Goal: Information Seeking & Learning: Learn about a topic

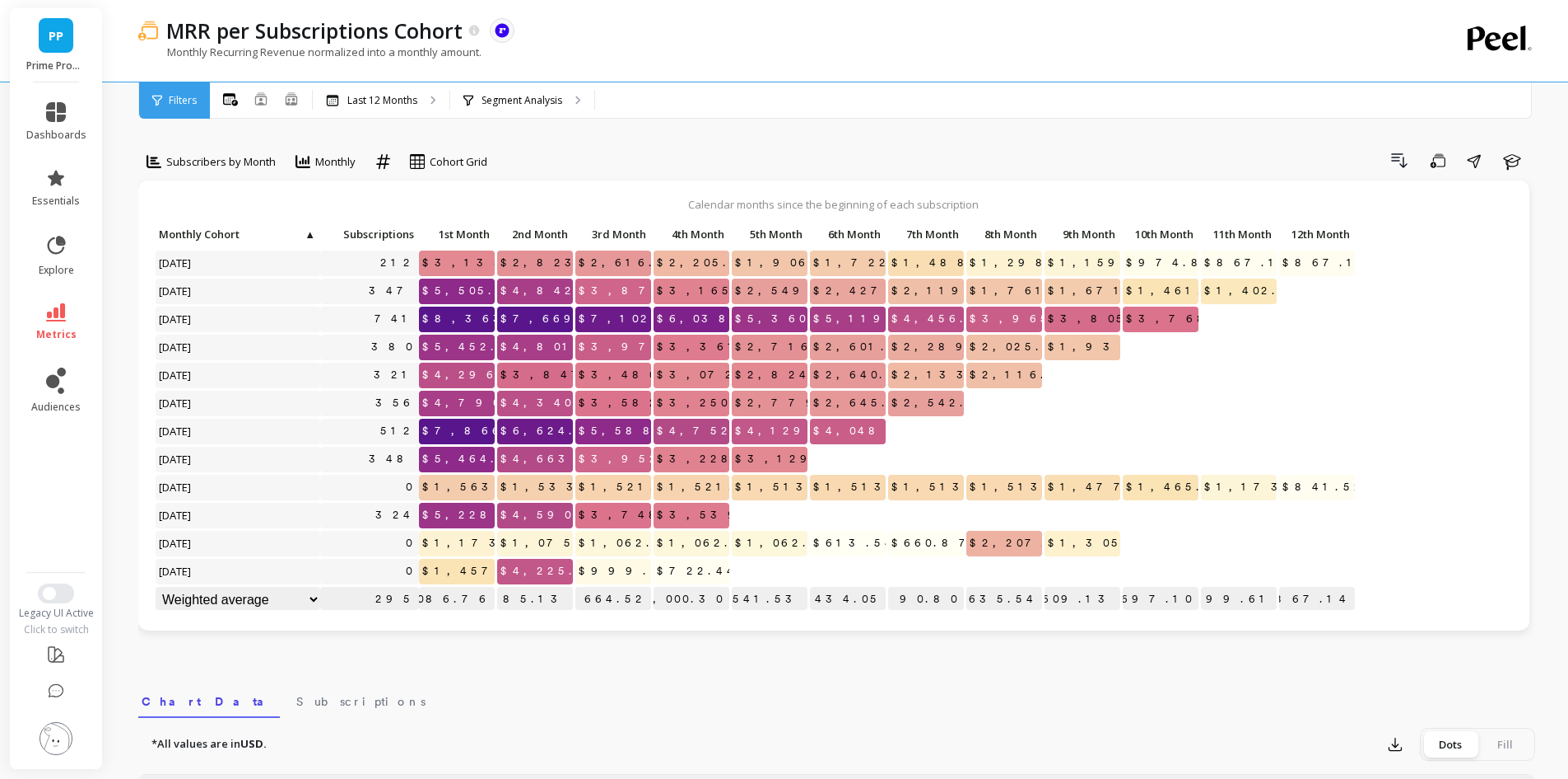
click at [43, 316] on link "metrics" at bounding box center [56, 322] width 60 height 38
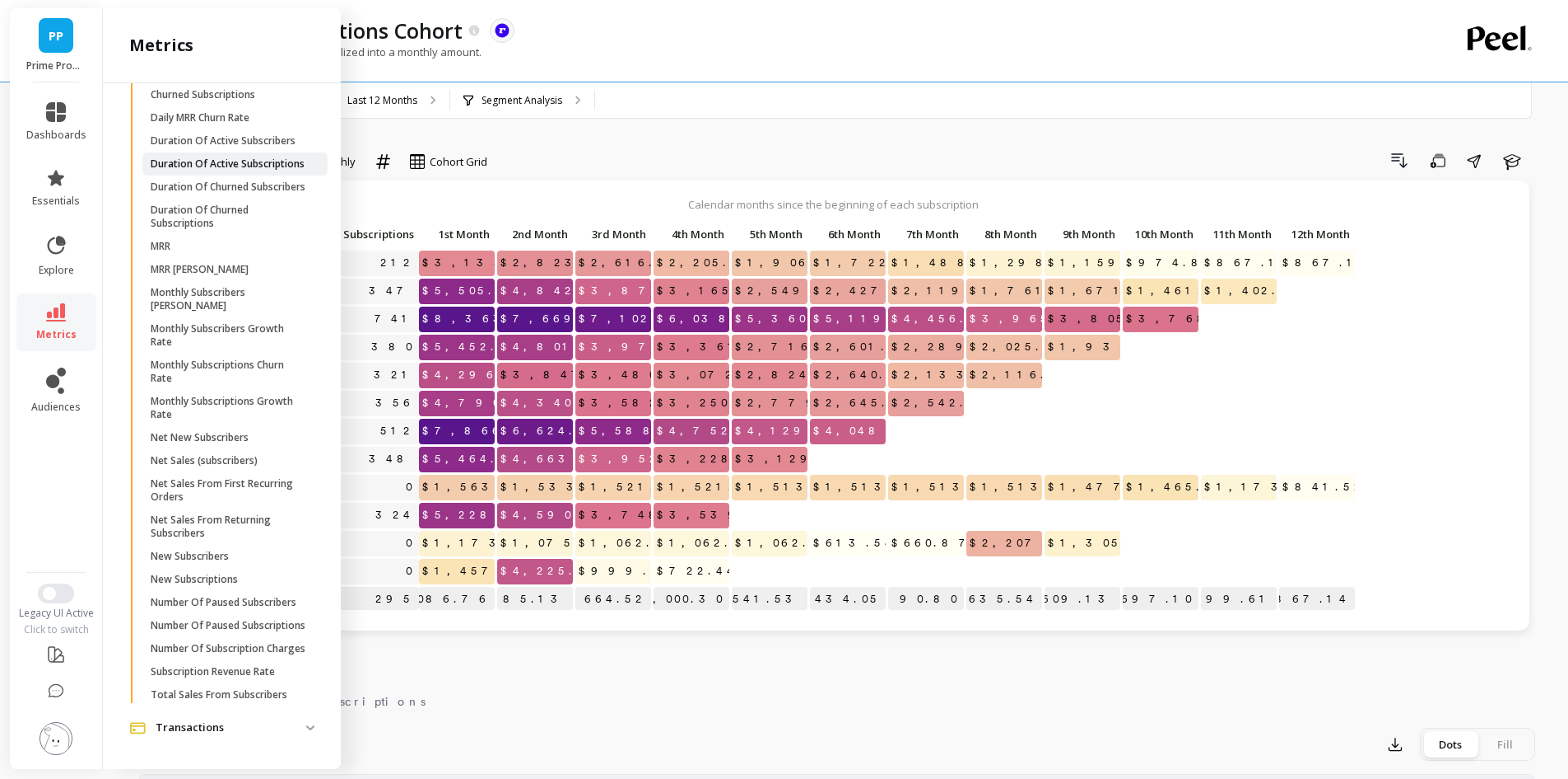
scroll to position [1022, 0]
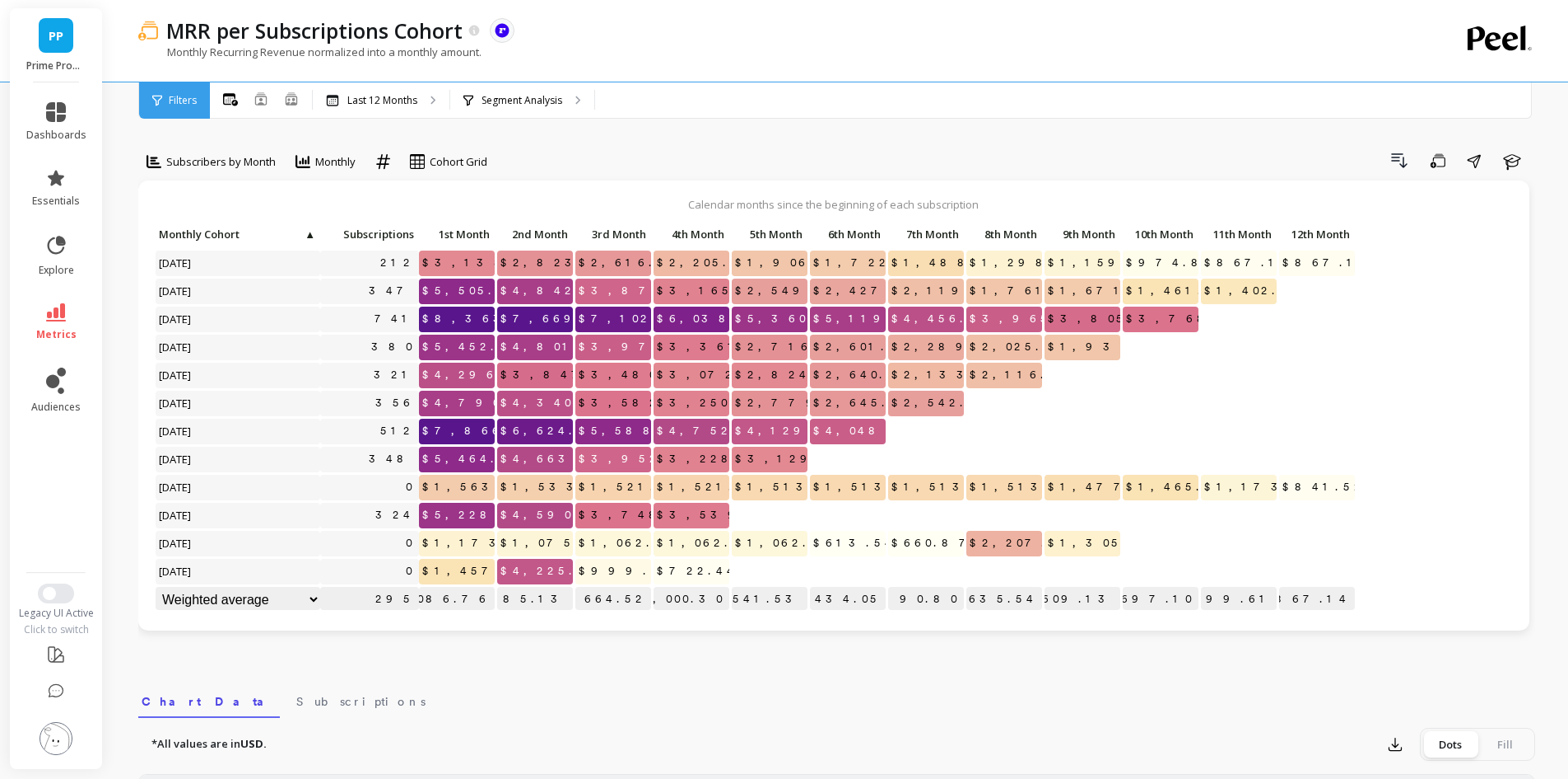
click at [1161, 43] on div "MRR per Subscriptions Cohort The data you are viewing comes from: ReCharge Paym…" at bounding box center [779, 30] width 1242 height 28
click at [68, 315] on link "metrics" at bounding box center [56, 322] width 60 height 38
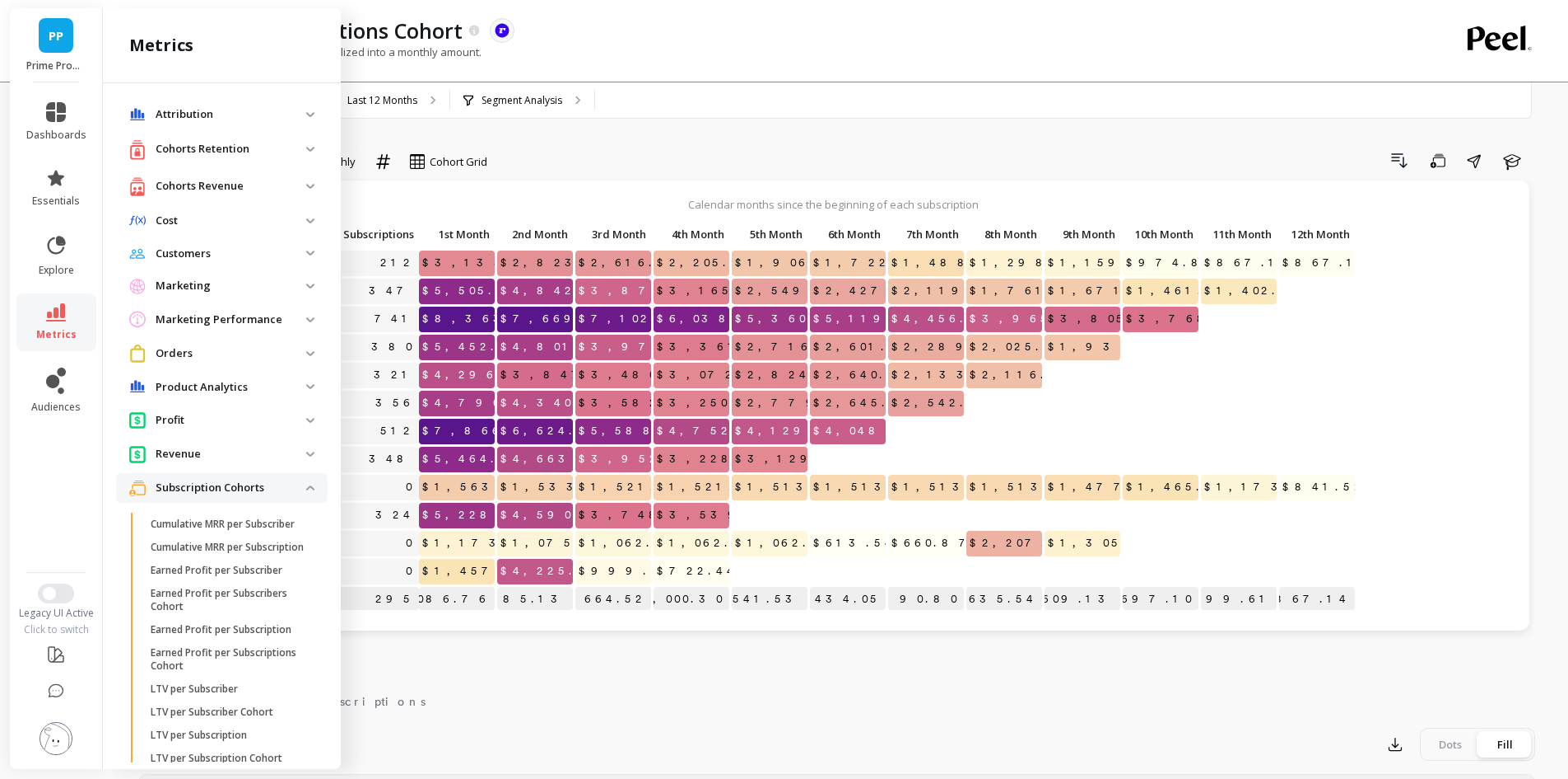
scroll to position [1022, 0]
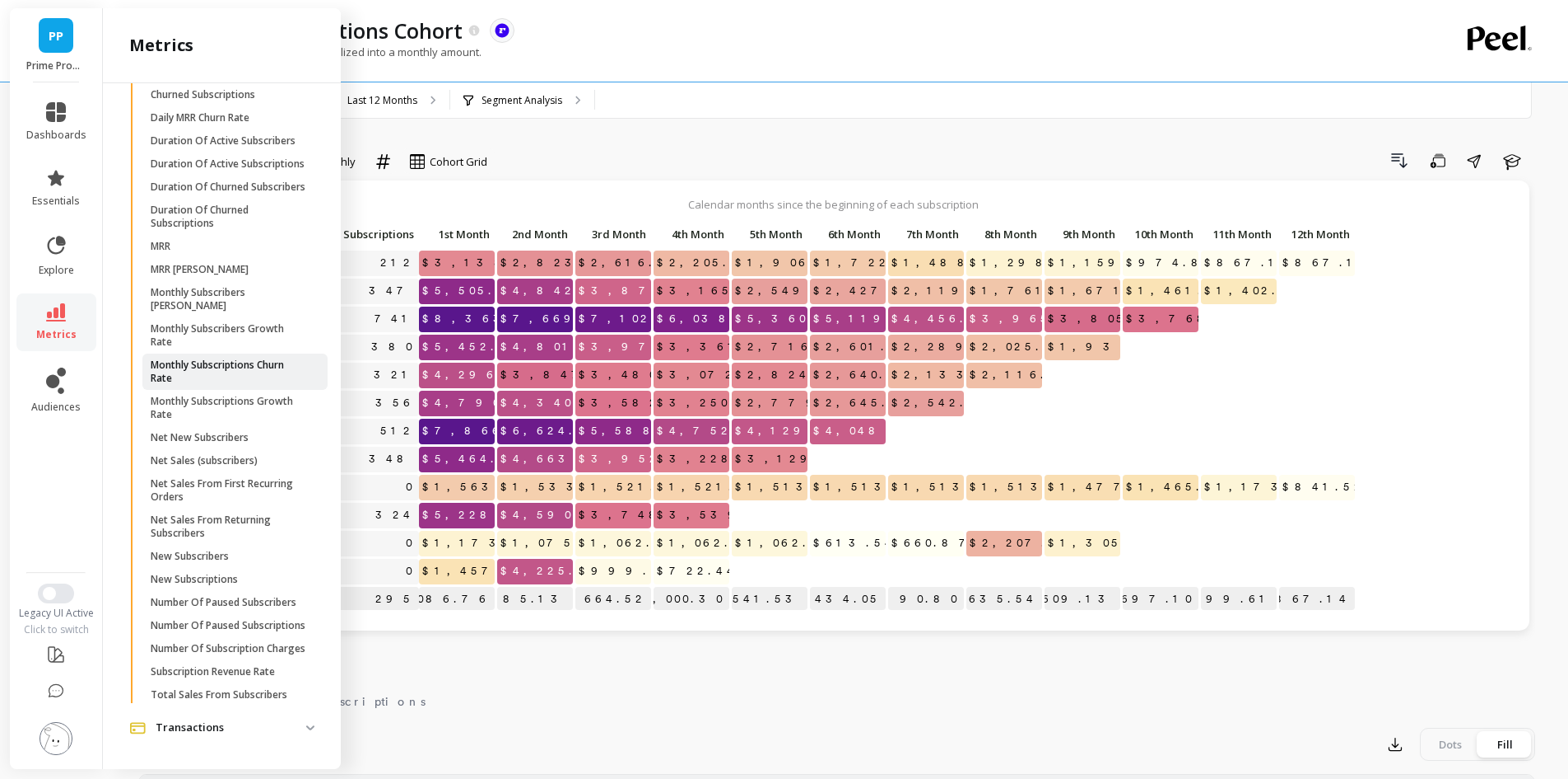
click at [240, 385] on p "Monthly Subscriptions Churn Rate" at bounding box center [229, 371] width 157 height 26
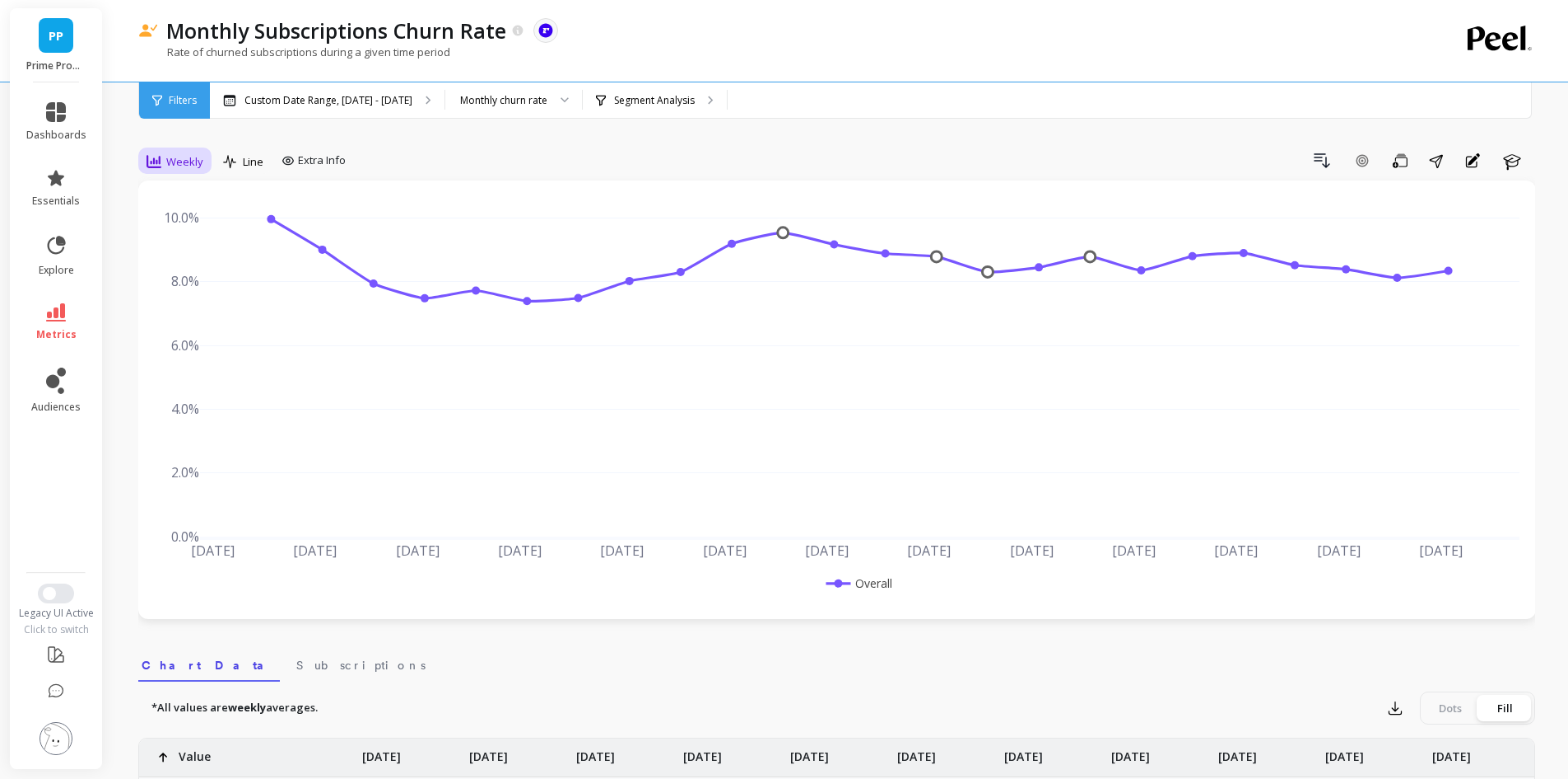
click at [182, 161] on span "Weekly" at bounding box center [184, 162] width 37 height 16
click at [192, 294] on div "Monthly" at bounding box center [199, 293] width 94 height 16
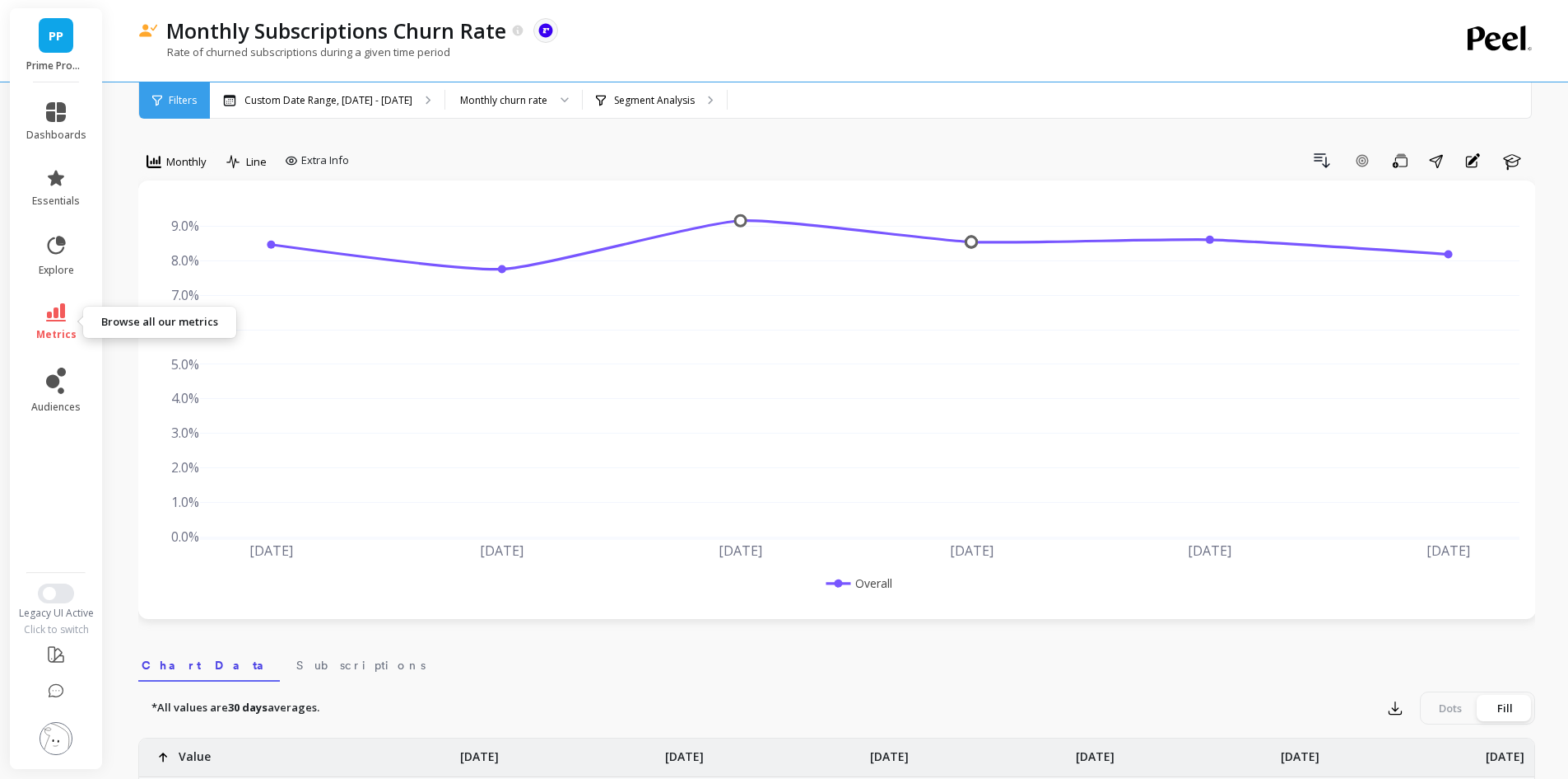
click at [64, 310] on icon at bounding box center [56, 312] width 20 height 18
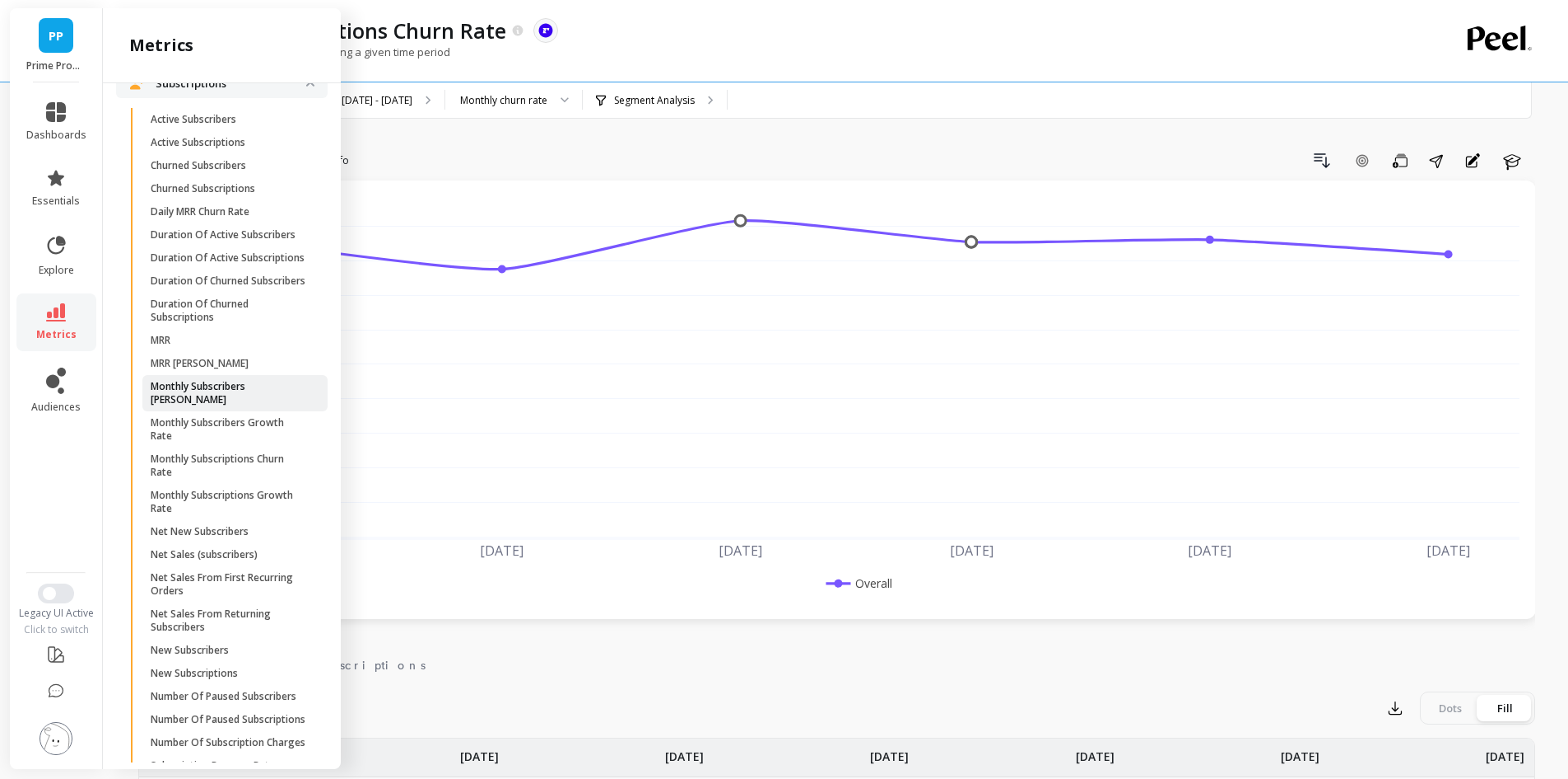
scroll to position [857, 0]
click at [239, 266] on p "Duration Of Active Subscriptions" at bounding box center [228, 259] width 154 height 13
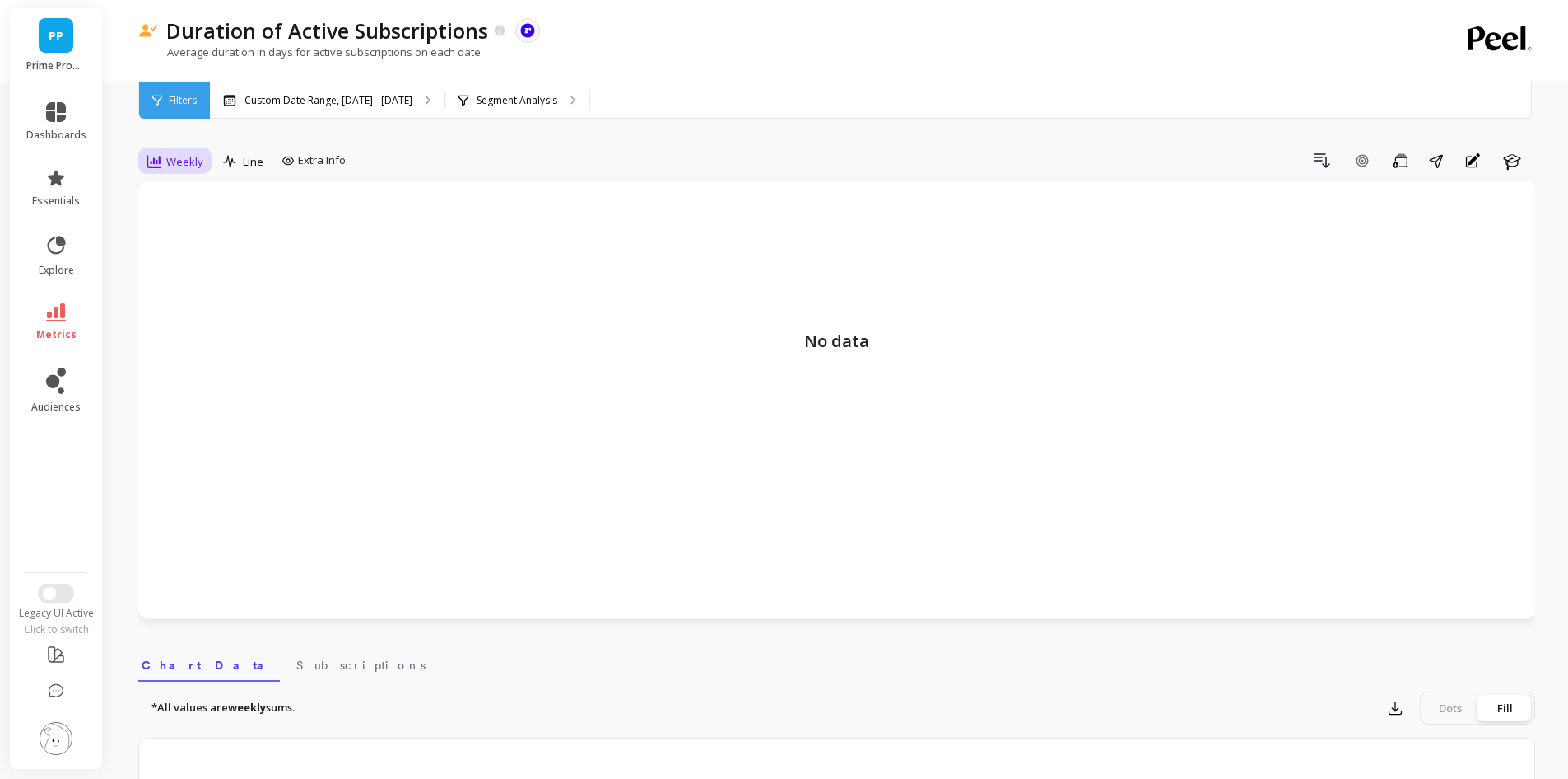
click at [168, 167] on span "Weekly" at bounding box center [184, 162] width 37 height 16
click at [189, 290] on div "Monthly" at bounding box center [199, 293] width 94 height 16
click at [372, 103] on p "Custom Date Range, [DATE] - [DATE]" at bounding box center [329, 100] width 168 height 13
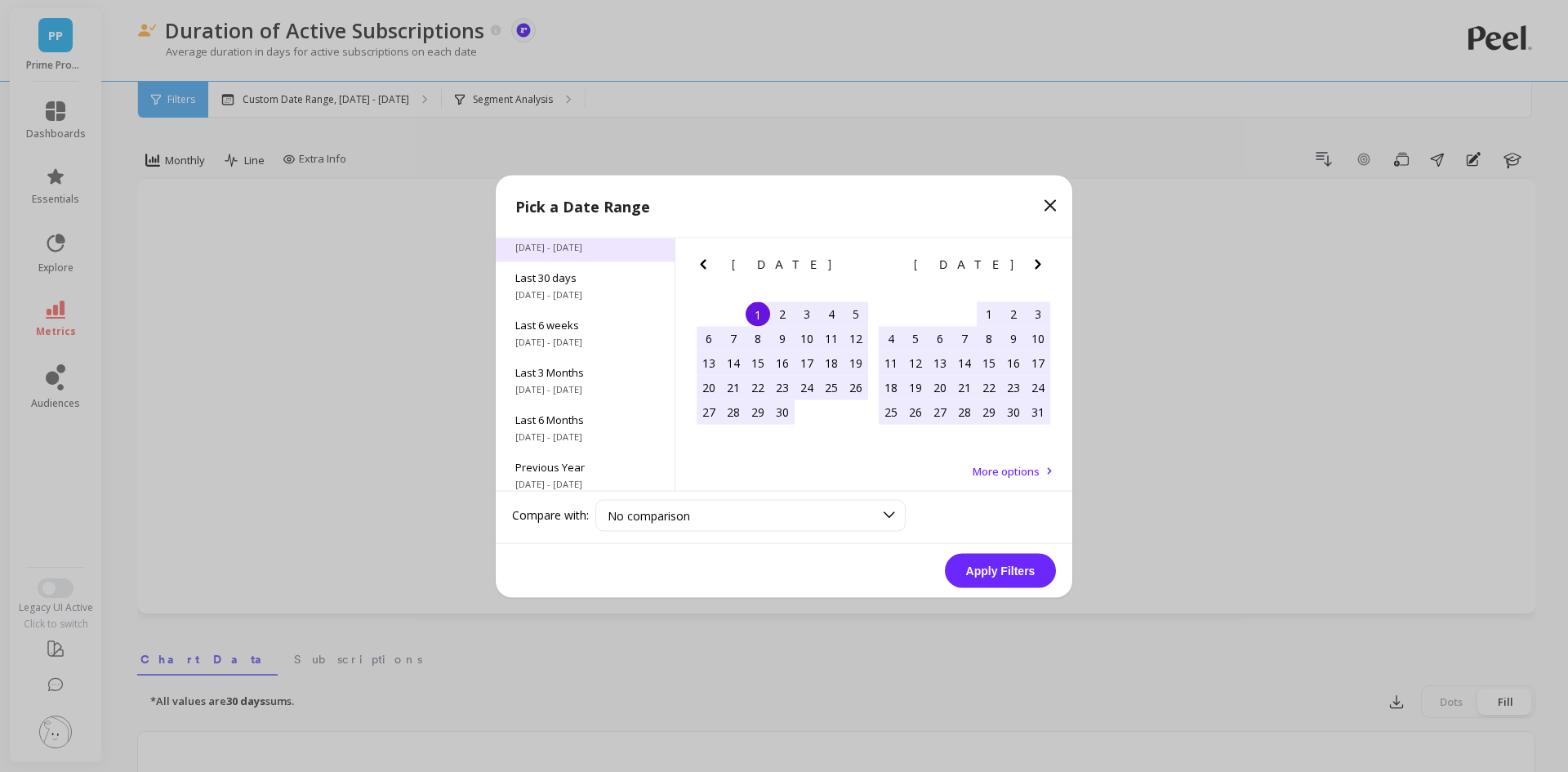
scroll to position [221, 0]
click at [561, 464] on span "All Data" at bounding box center [585, 458] width 140 height 15
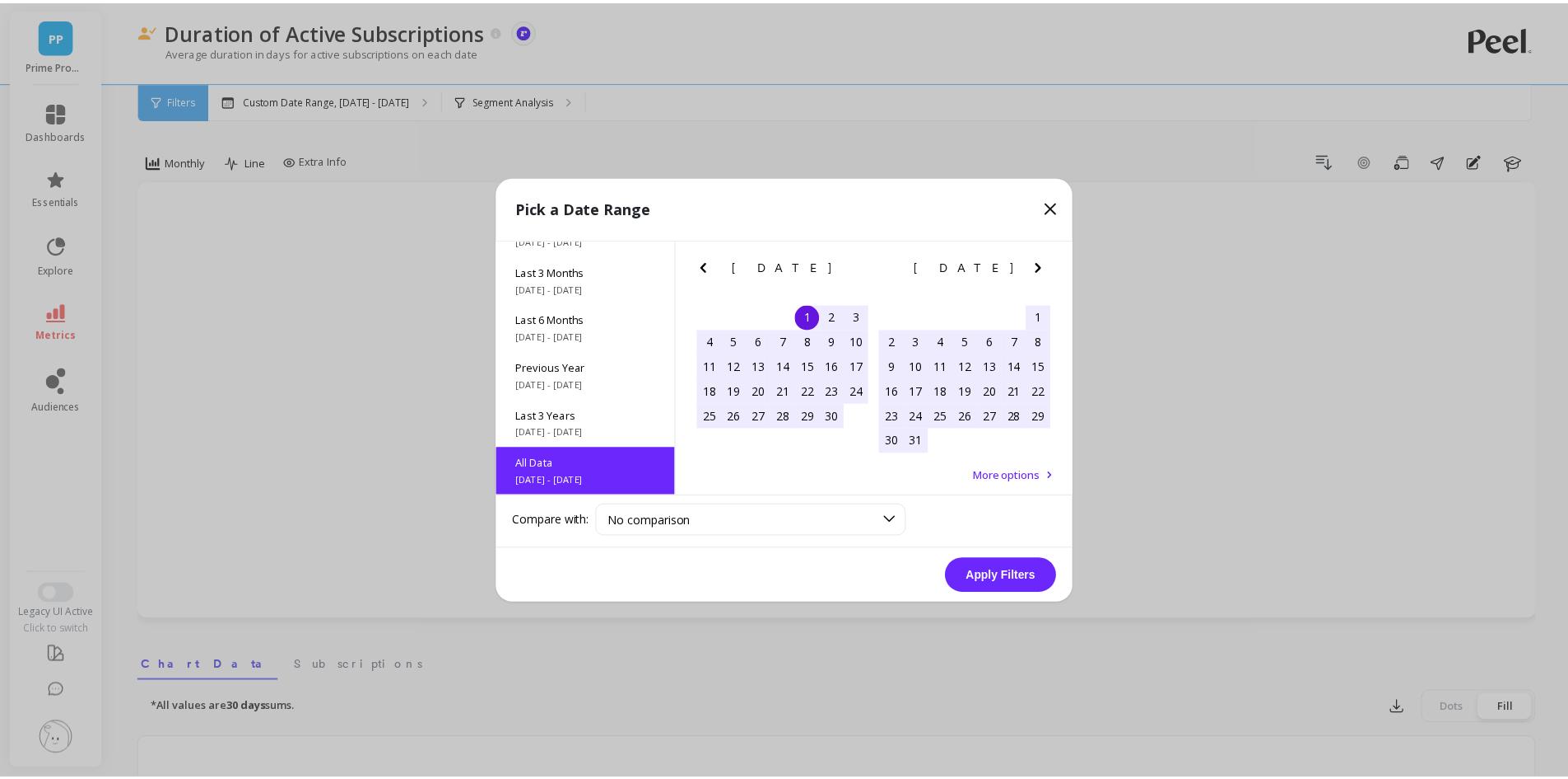
scroll to position [1, 0]
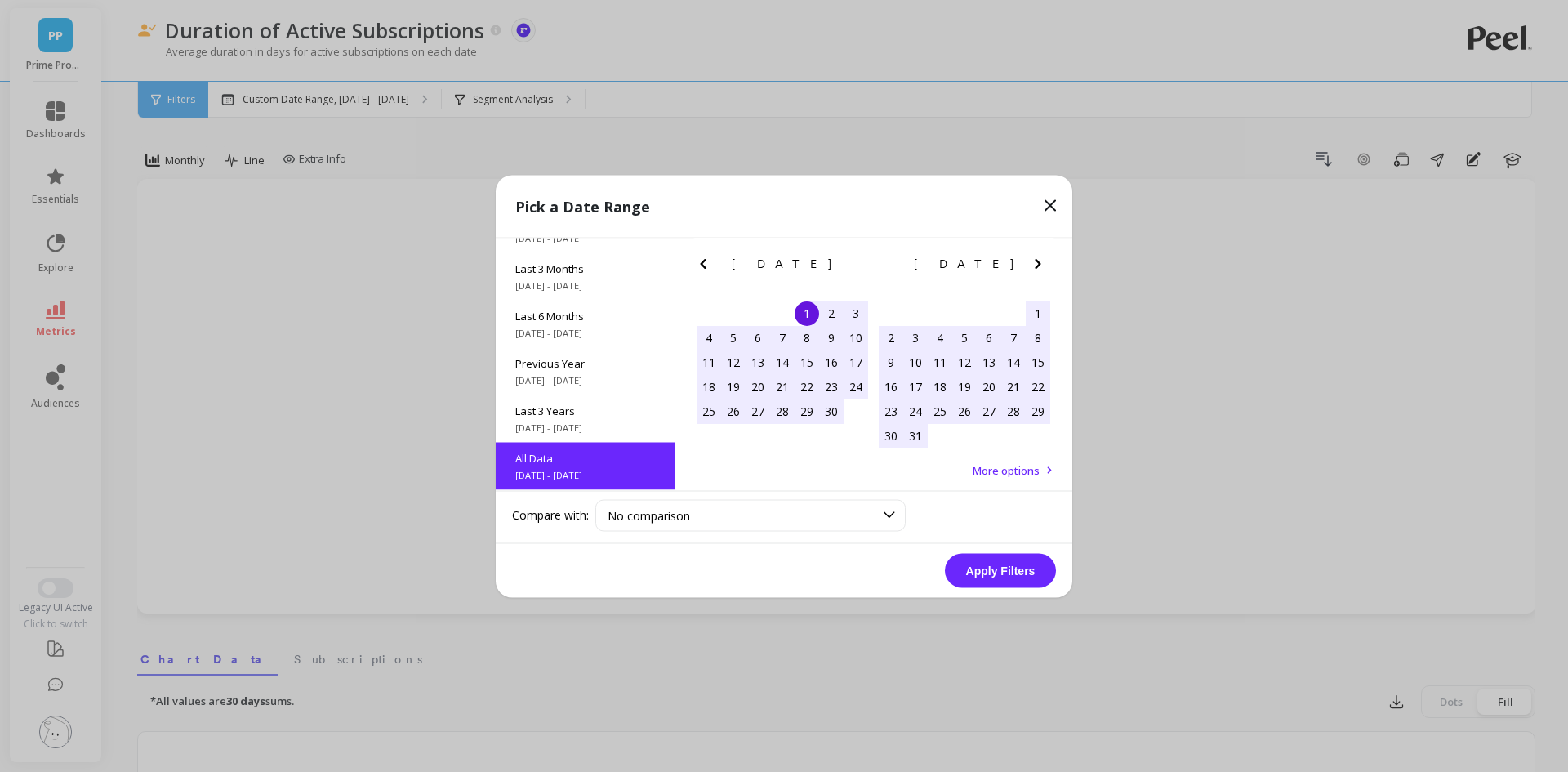
click at [1007, 563] on button "Apply Filters" at bounding box center [1000, 570] width 111 height 35
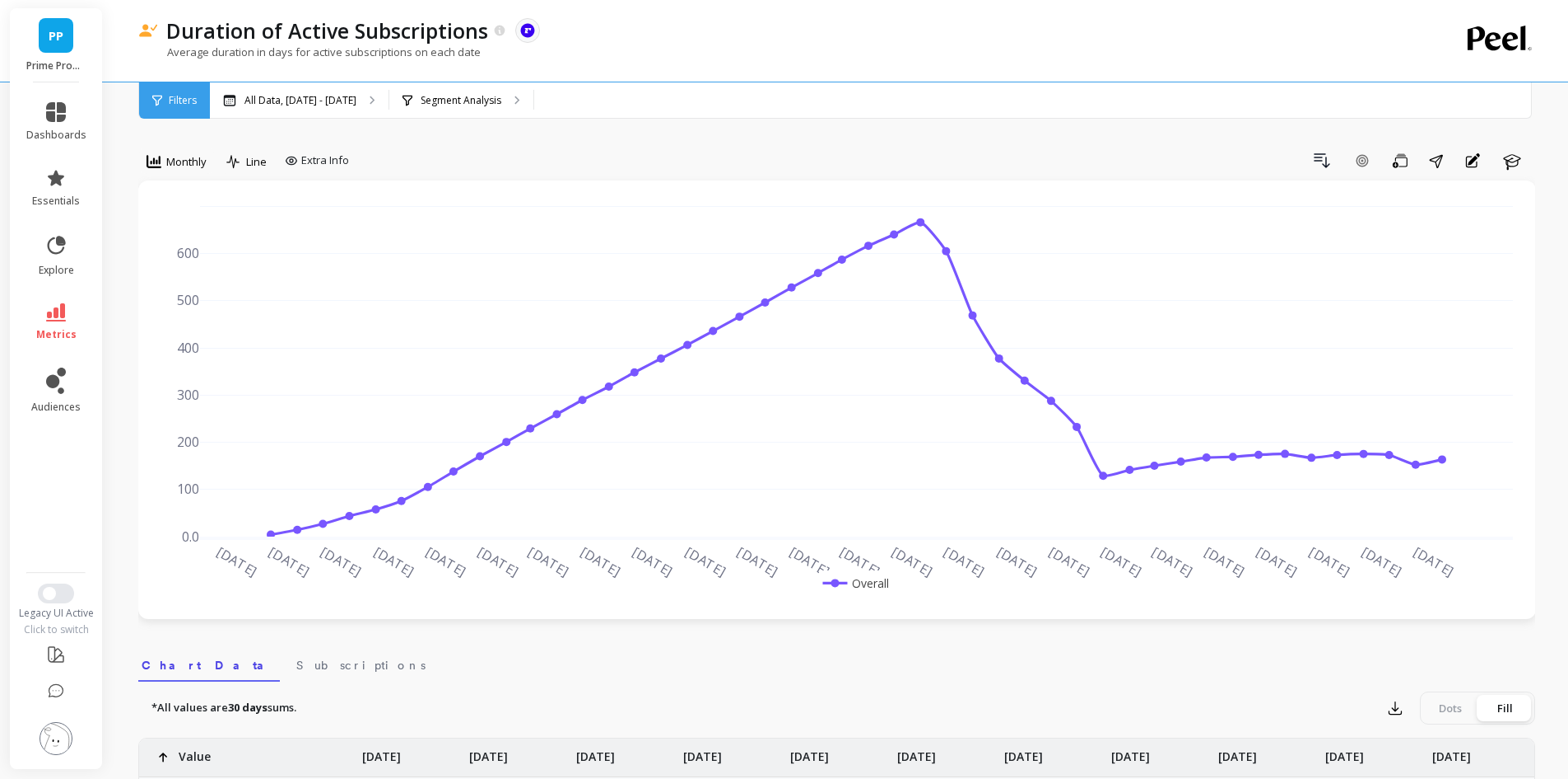
click at [66, 318] on link "metrics" at bounding box center [56, 322] width 60 height 38
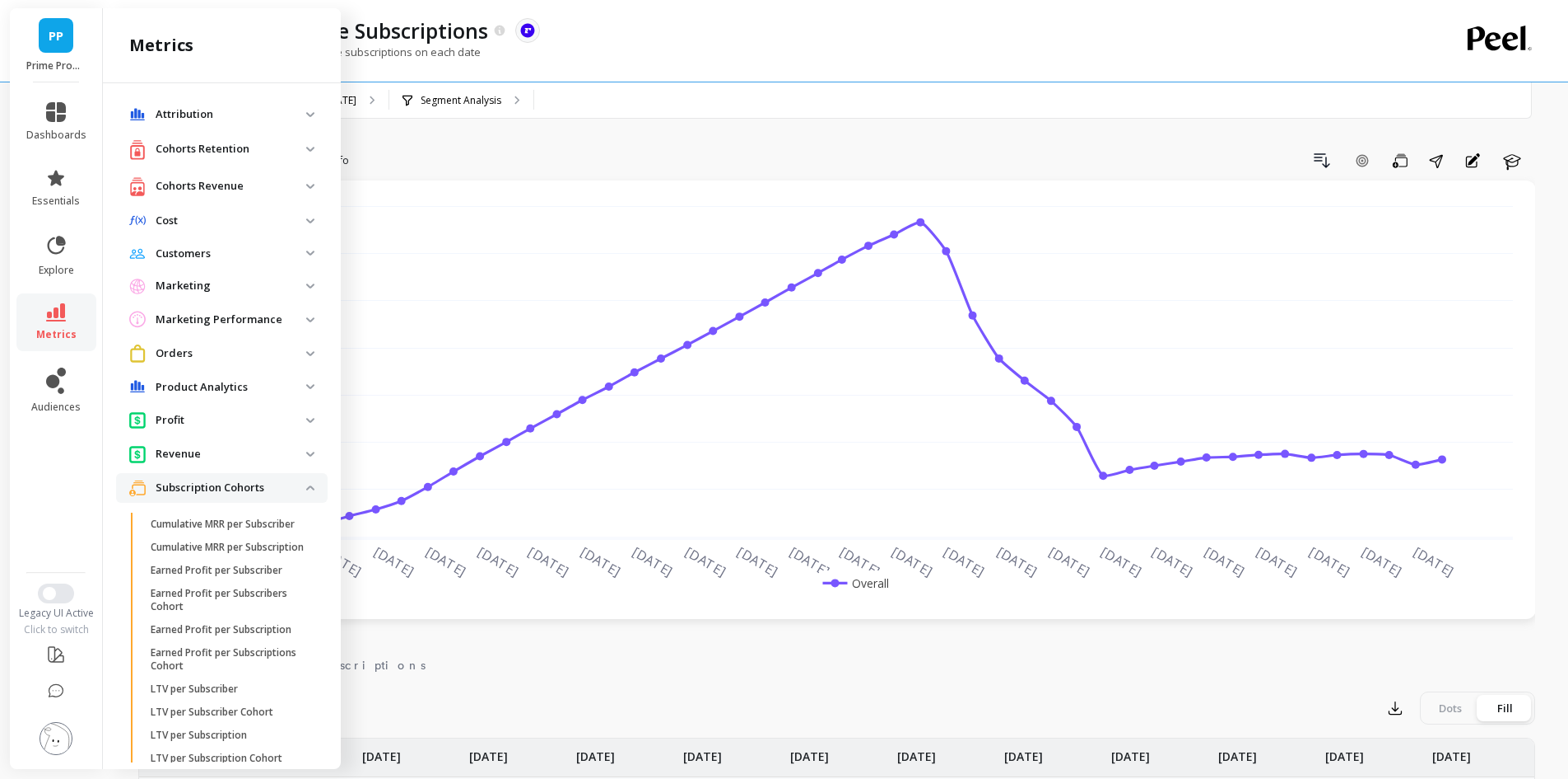
scroll to position [857, 0]
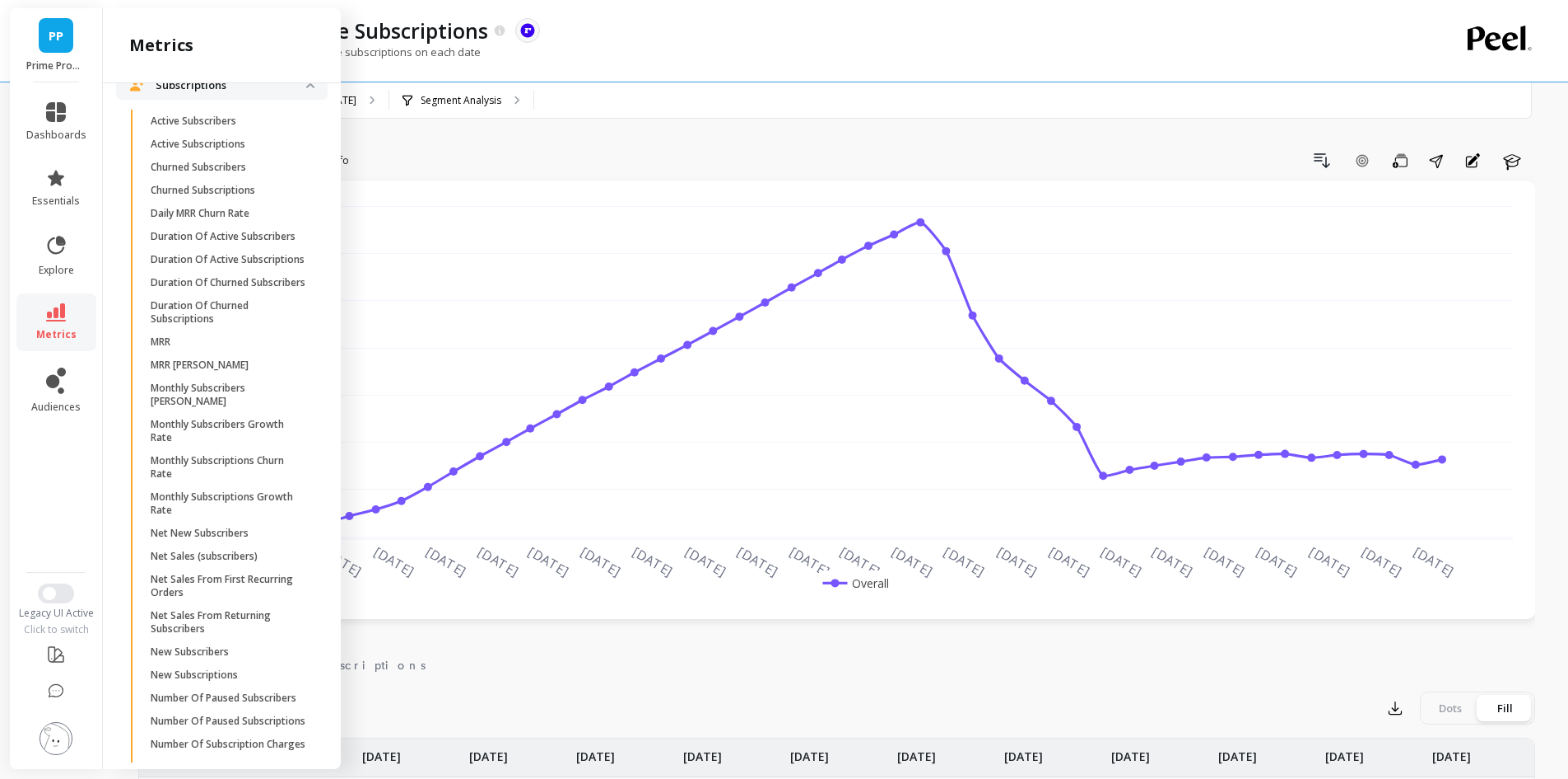
click at [504, 152] on div "Drill Down Add Goal Save Share Annotations Learn" at bounding box center [945, 160] width 1180 height 26
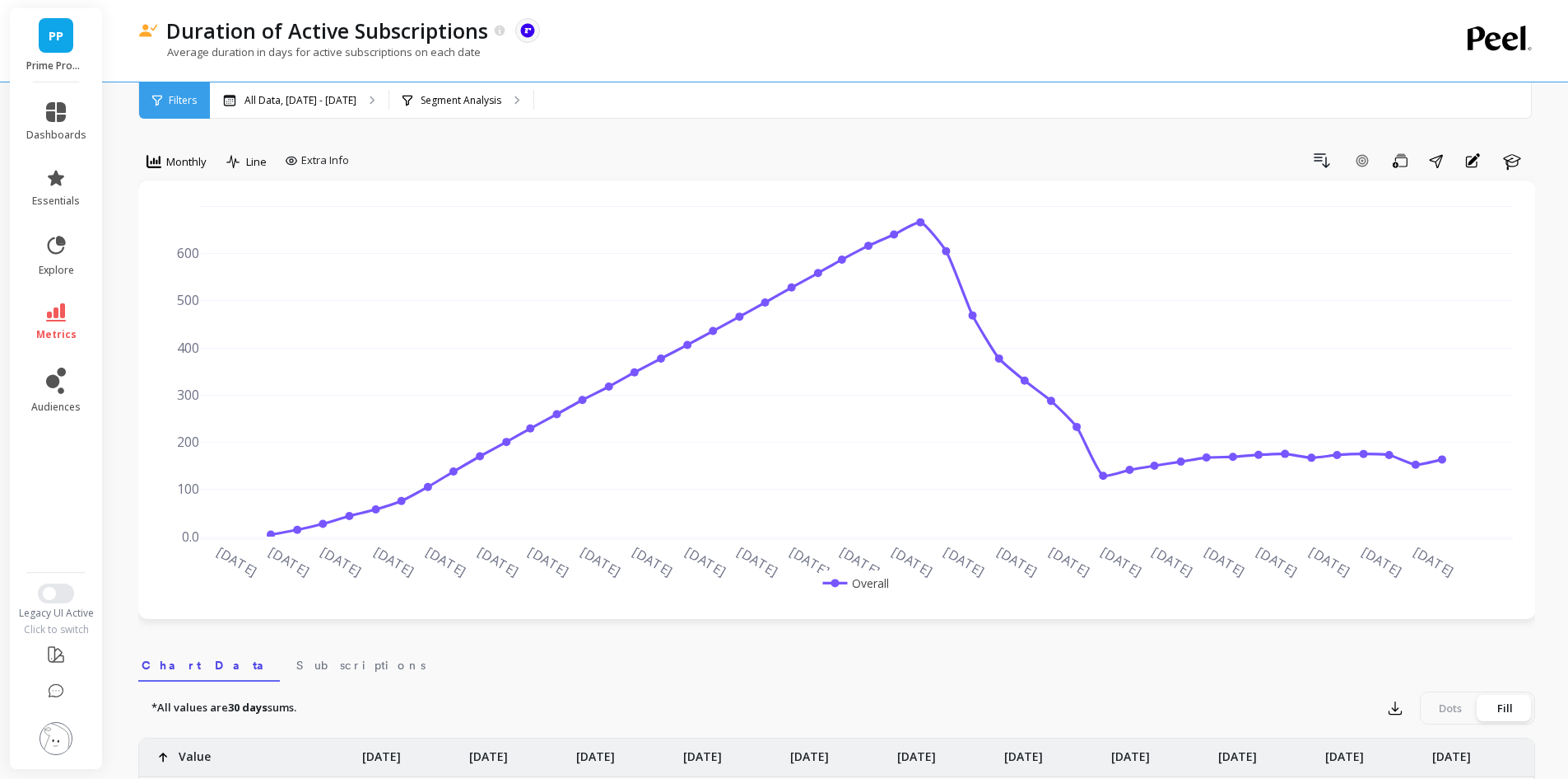
click at [192, 109] on div "Filters" at bounding box center [174, 100] width 71 height 36
click at [55, 312] on icon at bounding box center [56, 312] width 20 height 18
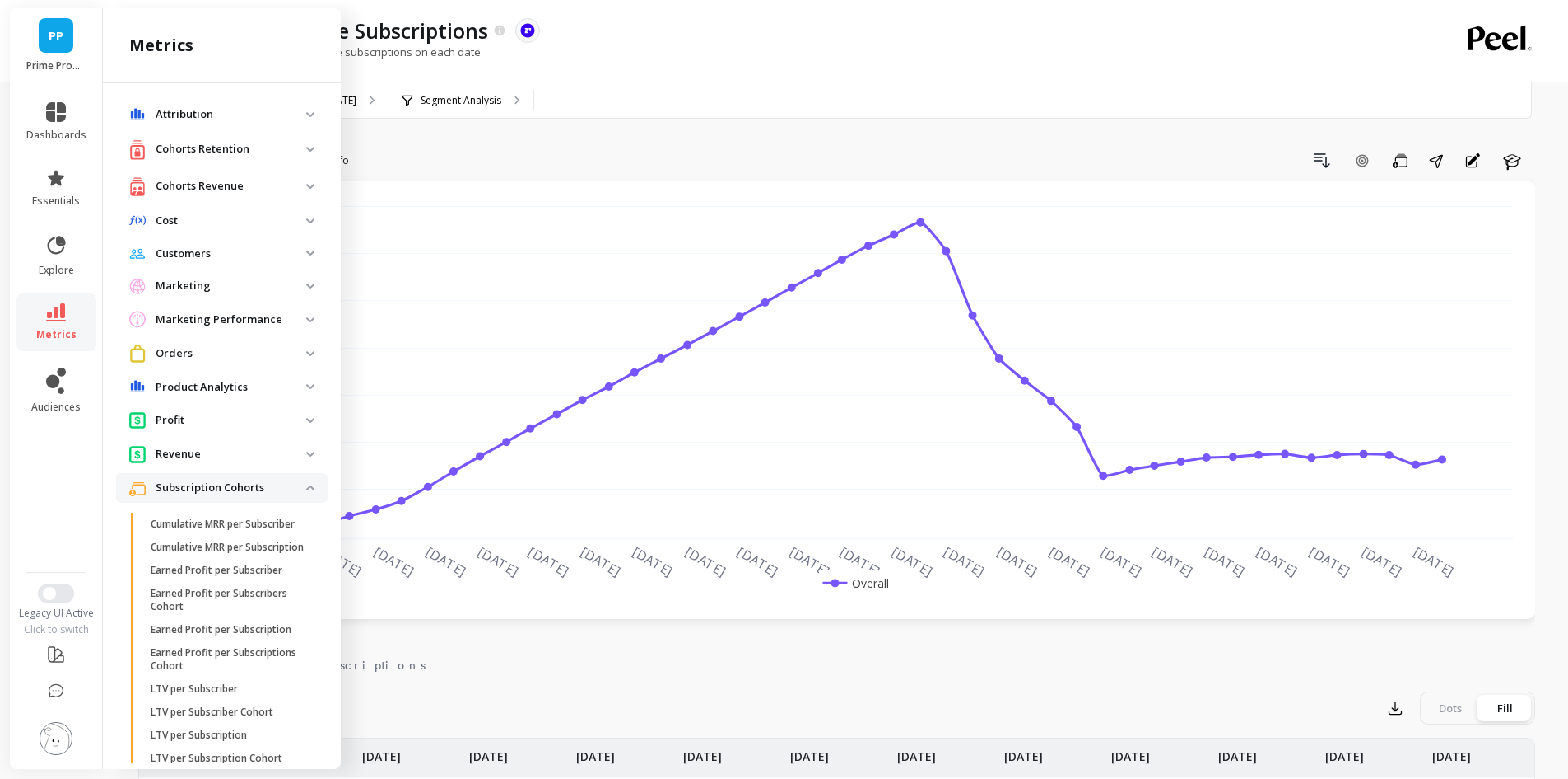
scroll to position [857, 0]
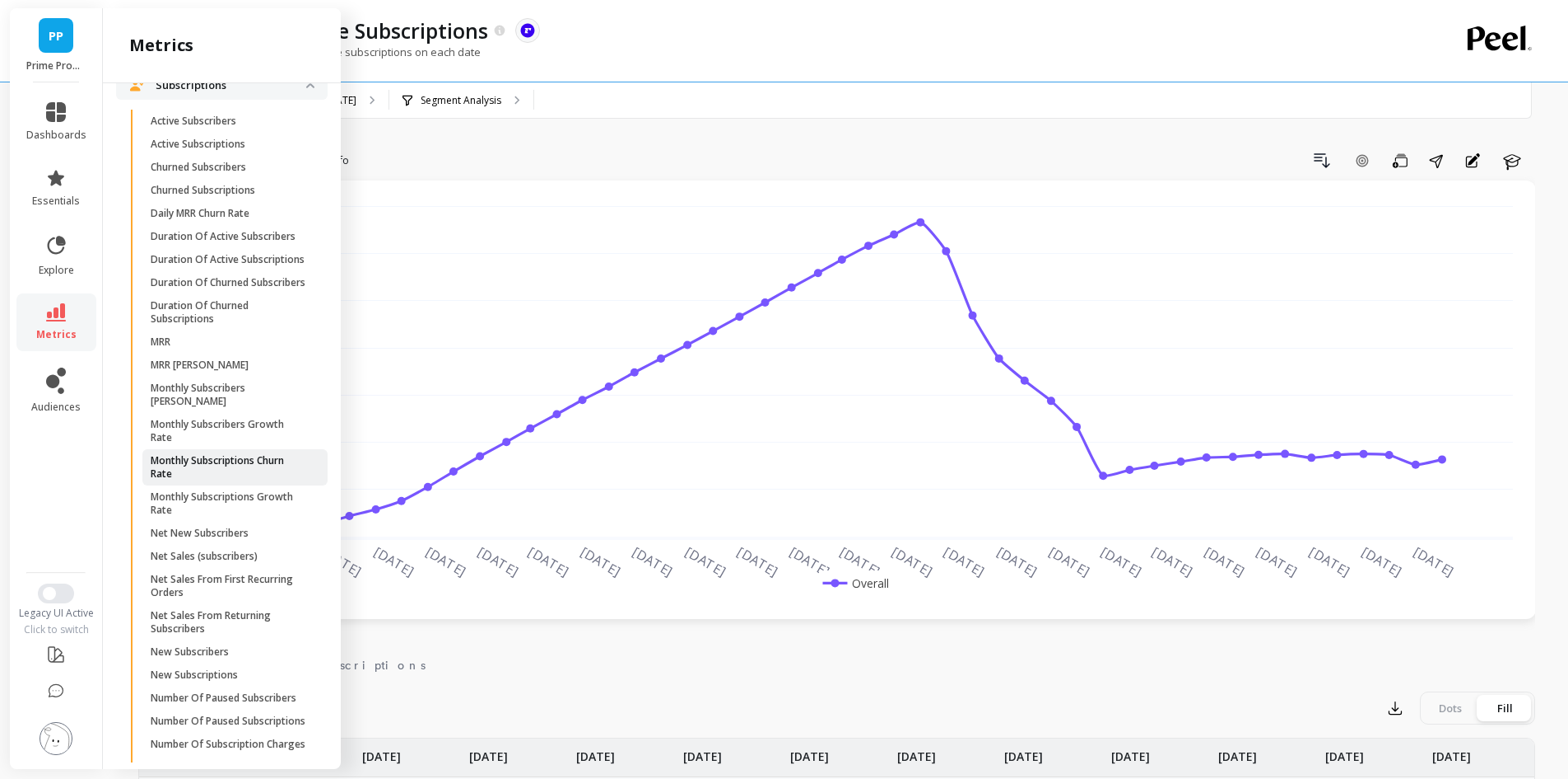
click at [236, 480] on p "Monthly Subscriptions Churn Rate" at bounding box center [229, 467] width 157 height 26
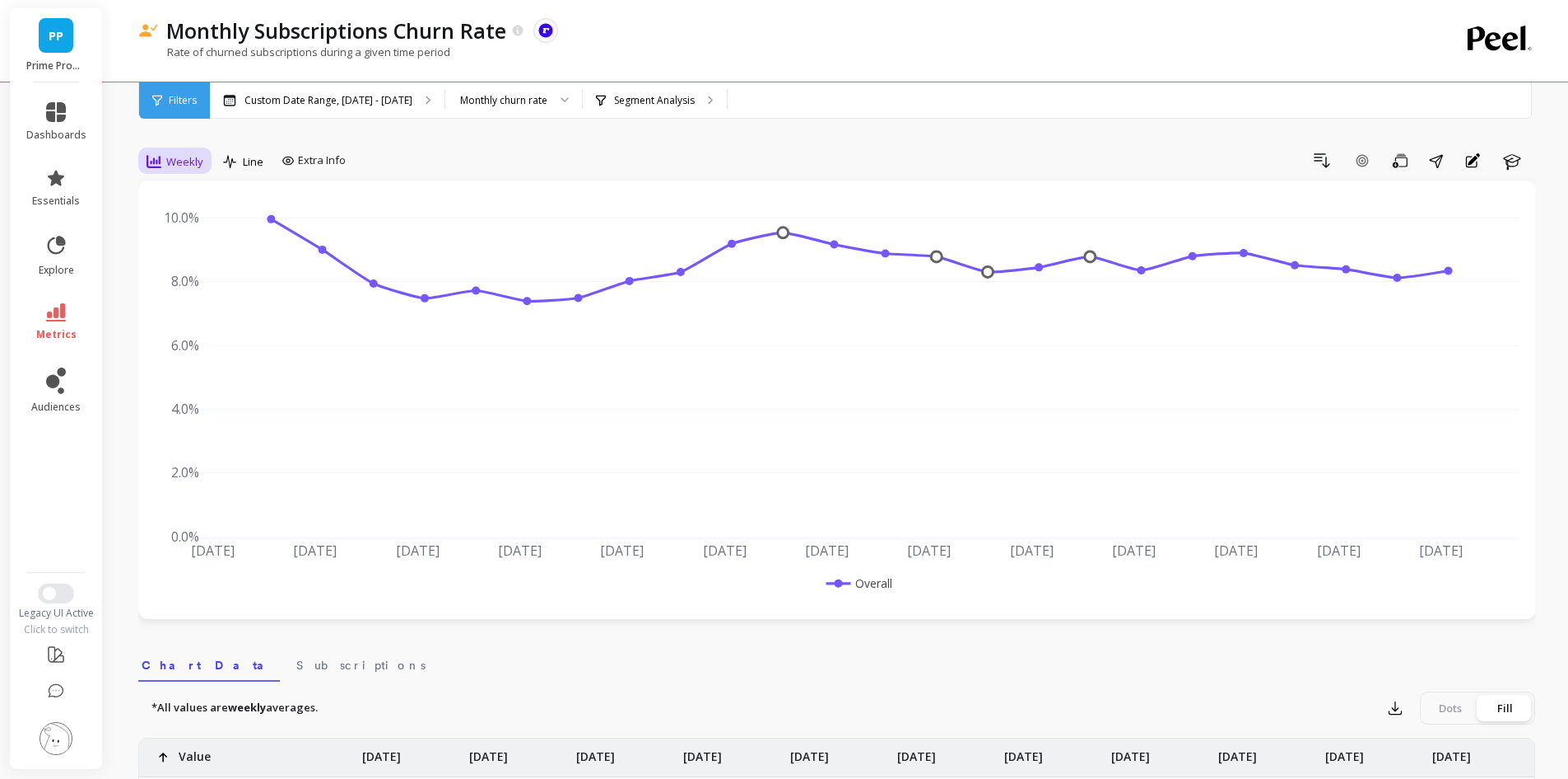
click at [189, 161] on span "Weekly" at bounding box center [184, 162] width 37 height 16
click at [194, 287] on div "Monthly" at bounding box center [199, 293] width 94 height 16
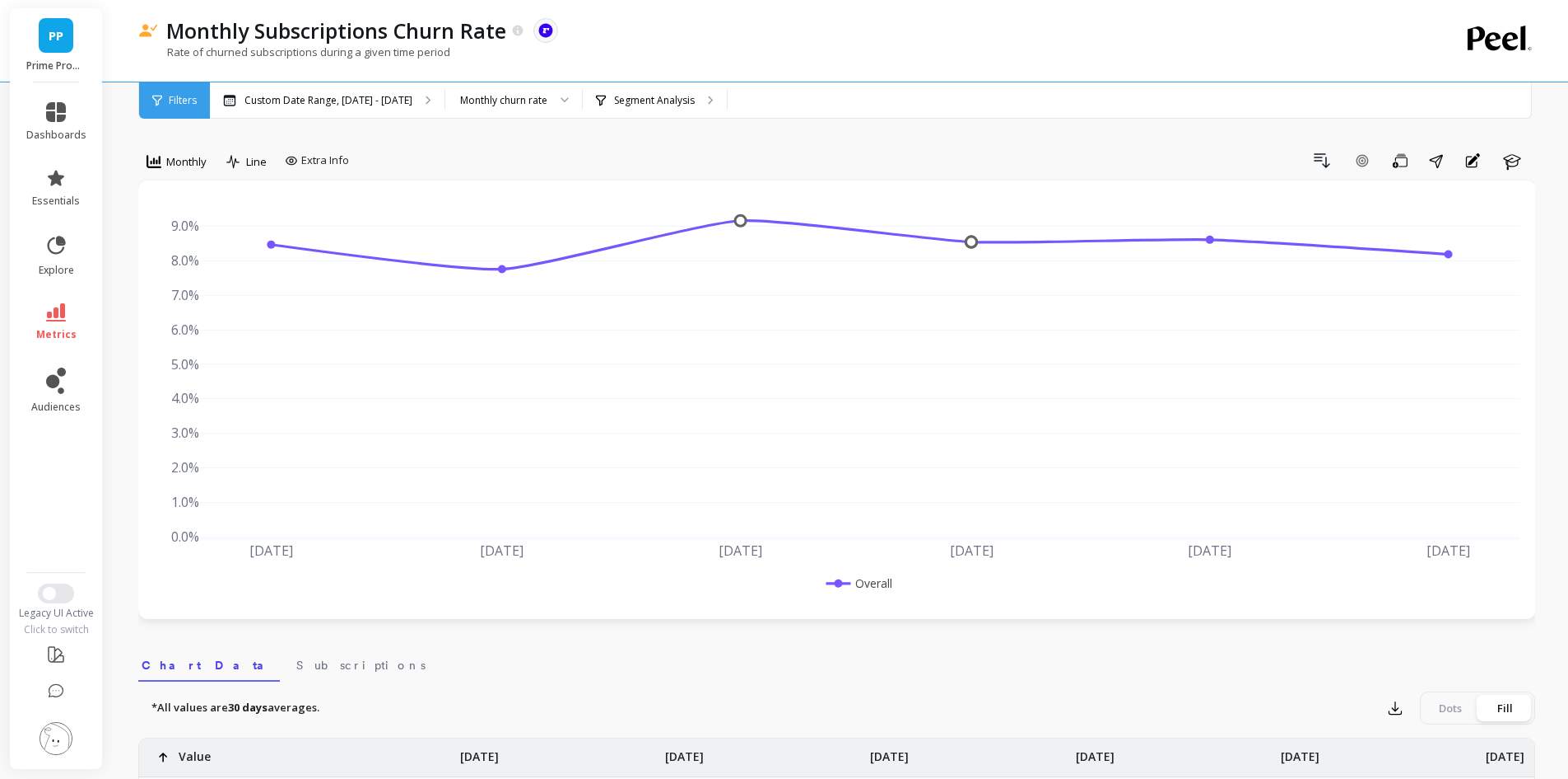
click at [178, 108] on div "Filters" at bounding box center [174, 100] width 71 height 36
click at [185, 159] on span "Monthly" at bounding box center [186, 162] width 40 height 16
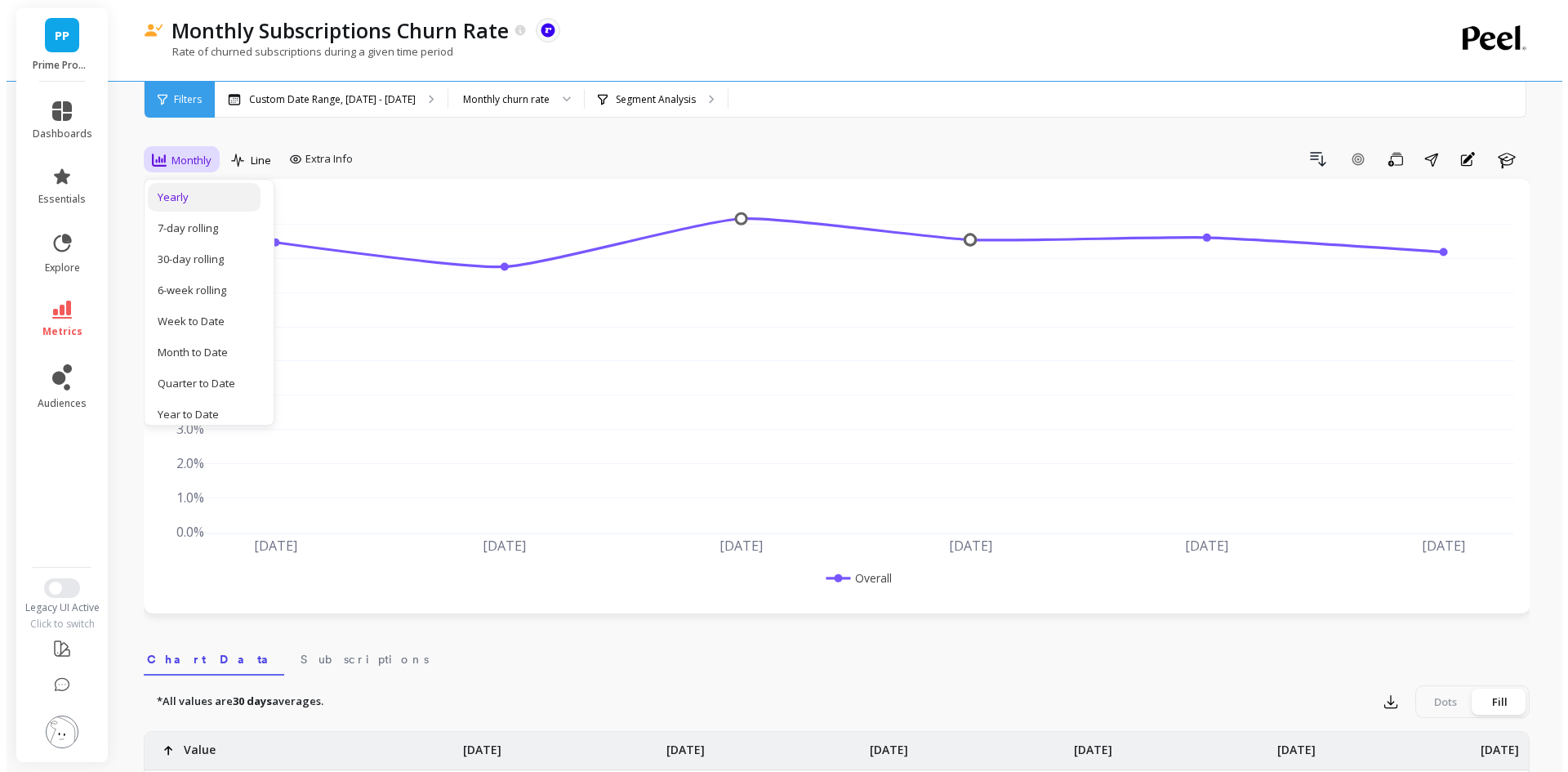
scroll to position [206, 0]
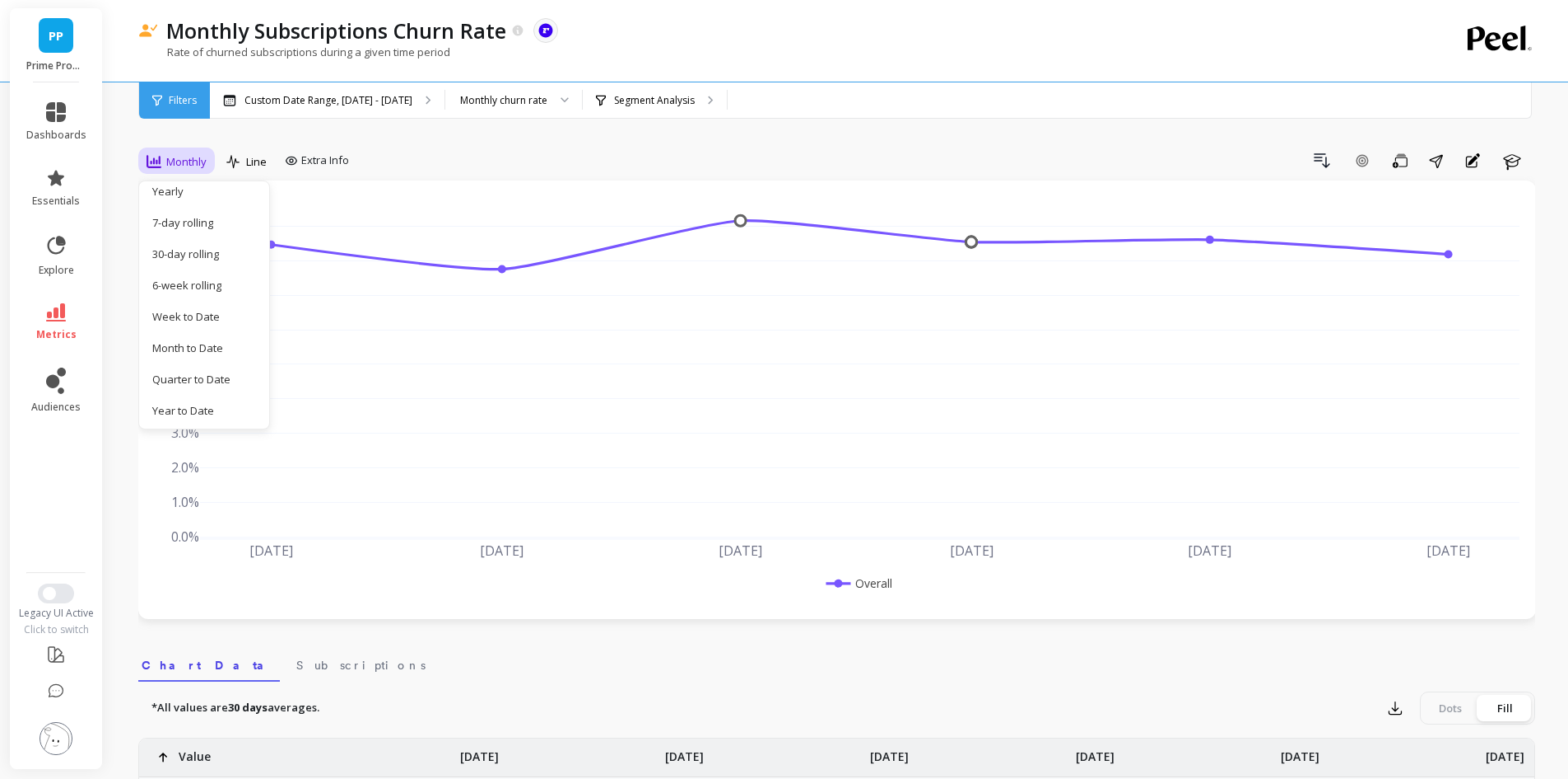
click at [336, 118] on div "Custom Date Range, [DATE] - [DATE]" at bounding box center [327, 100] width 235 height 36
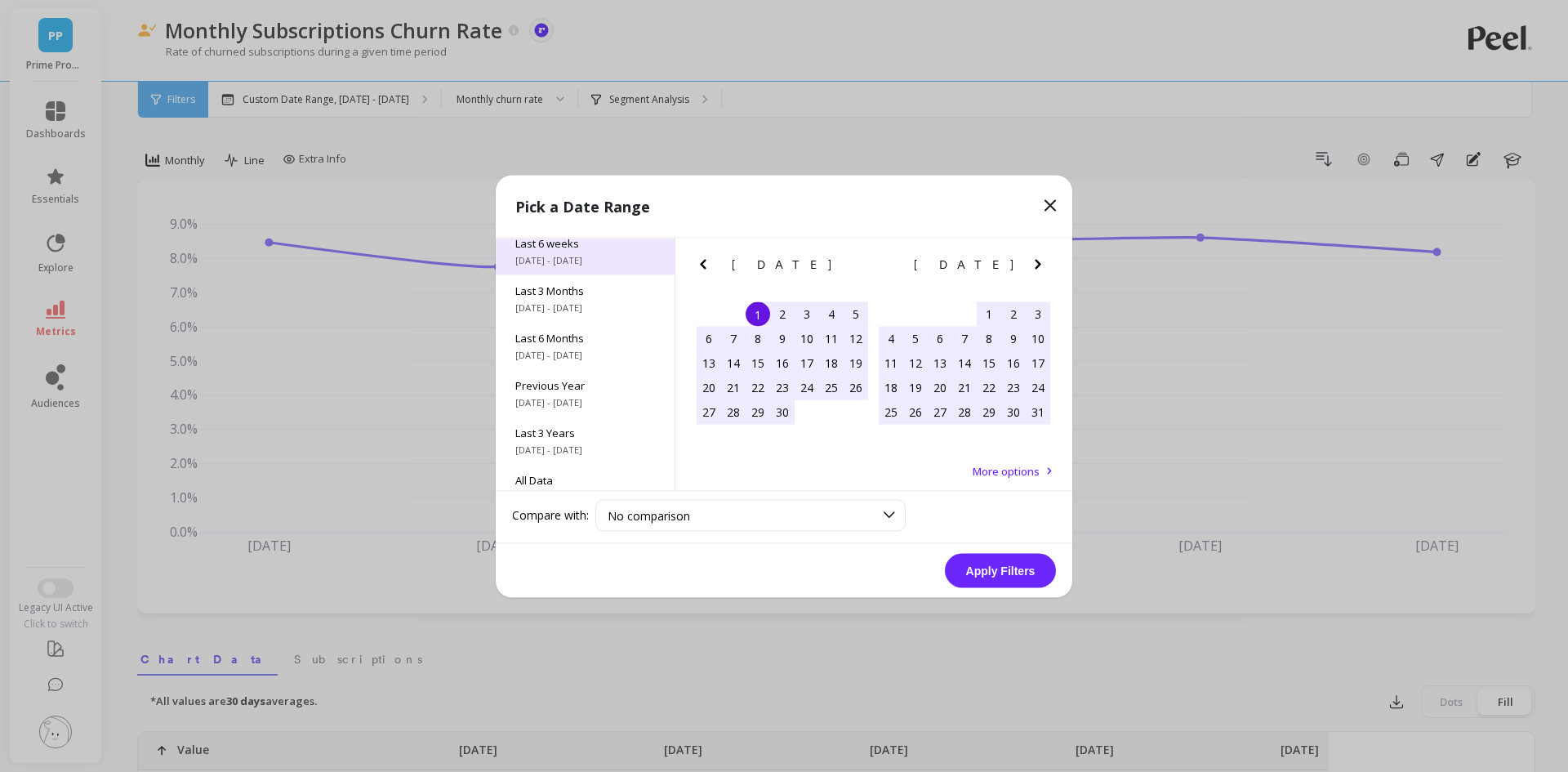
scroll to position [221, 0]
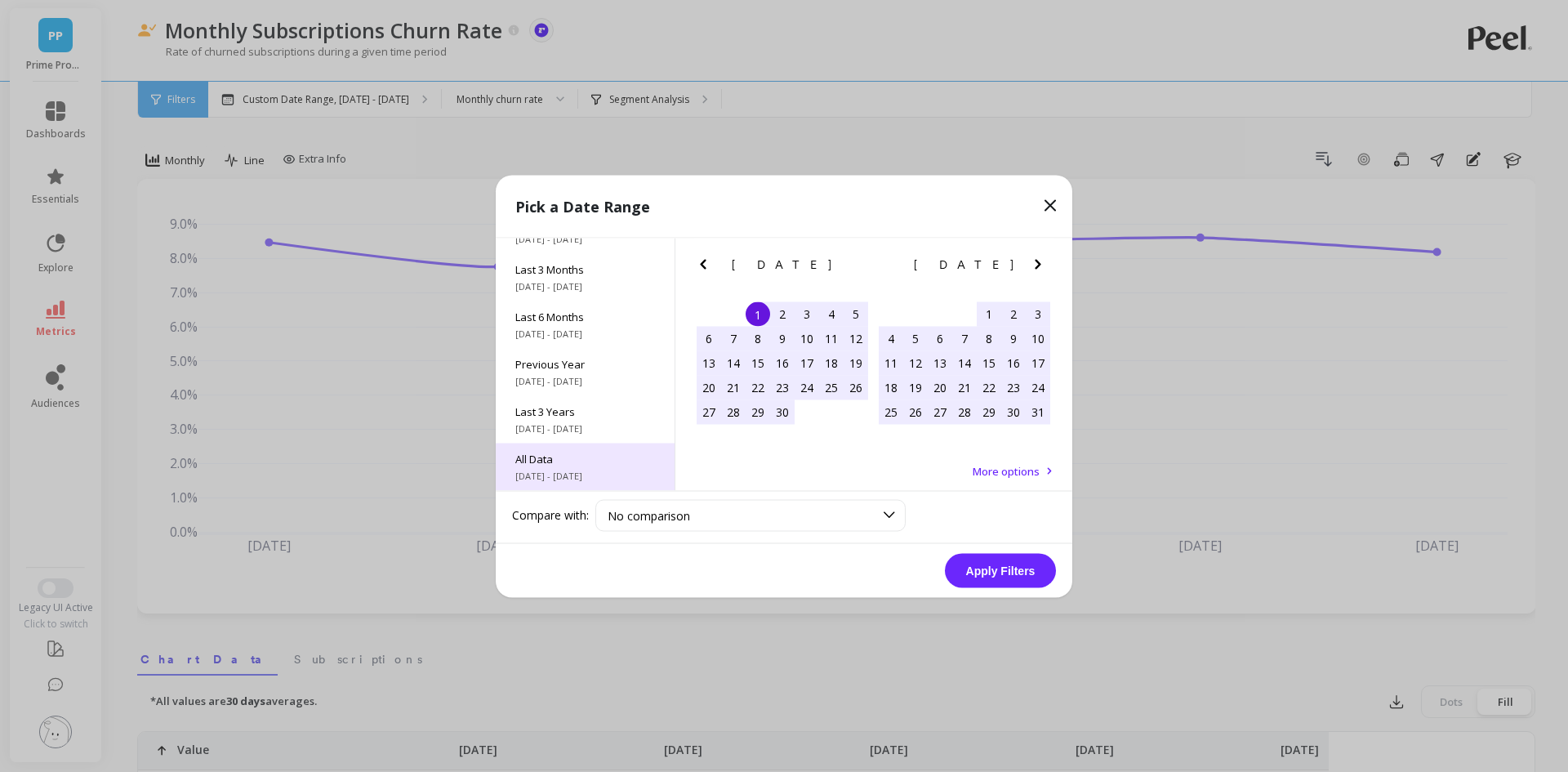
click at [570, 454] on span "All Data" at bounding box center [585, 458] width 140 height 15
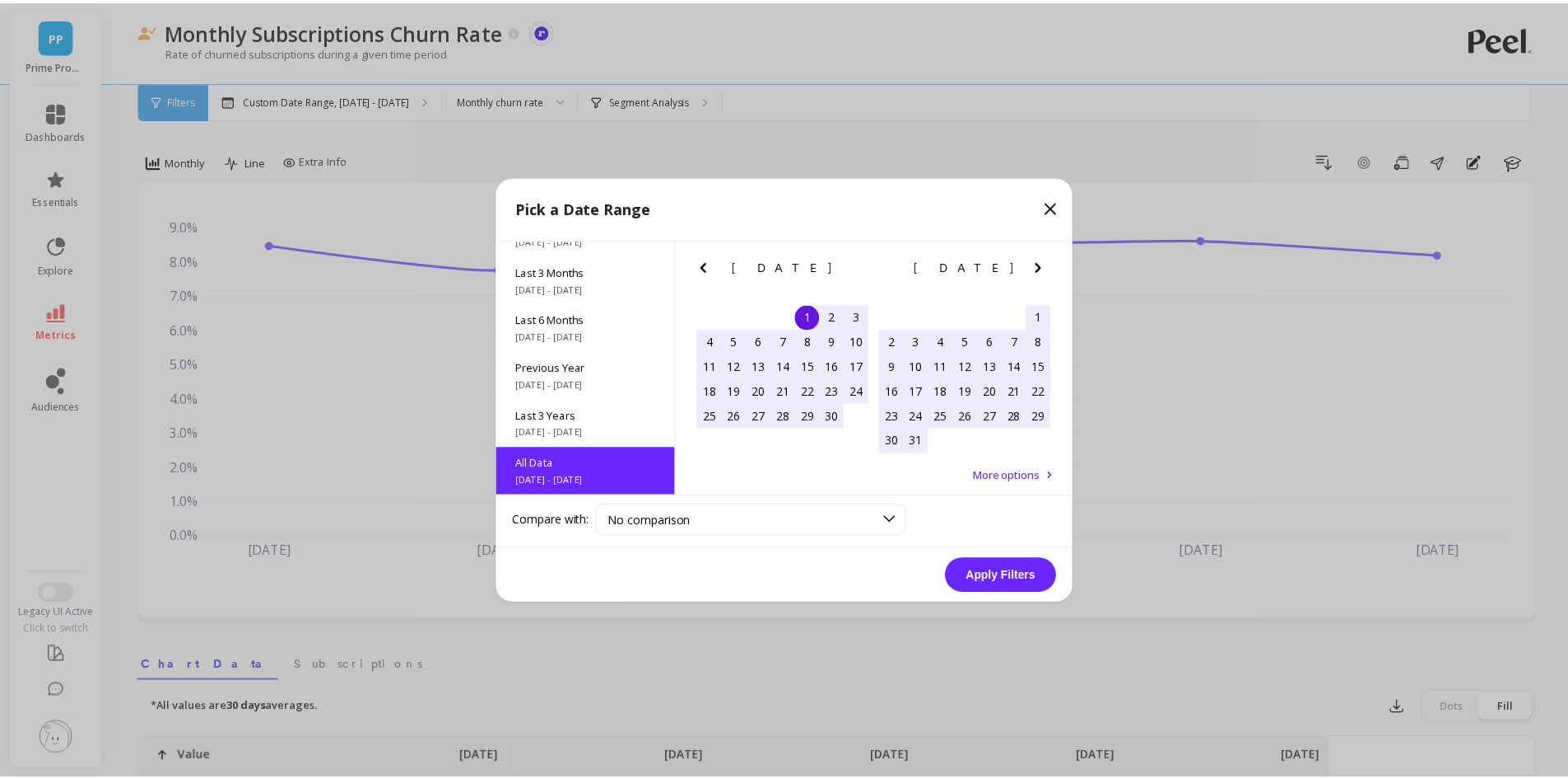
scroll to position [1, 0]
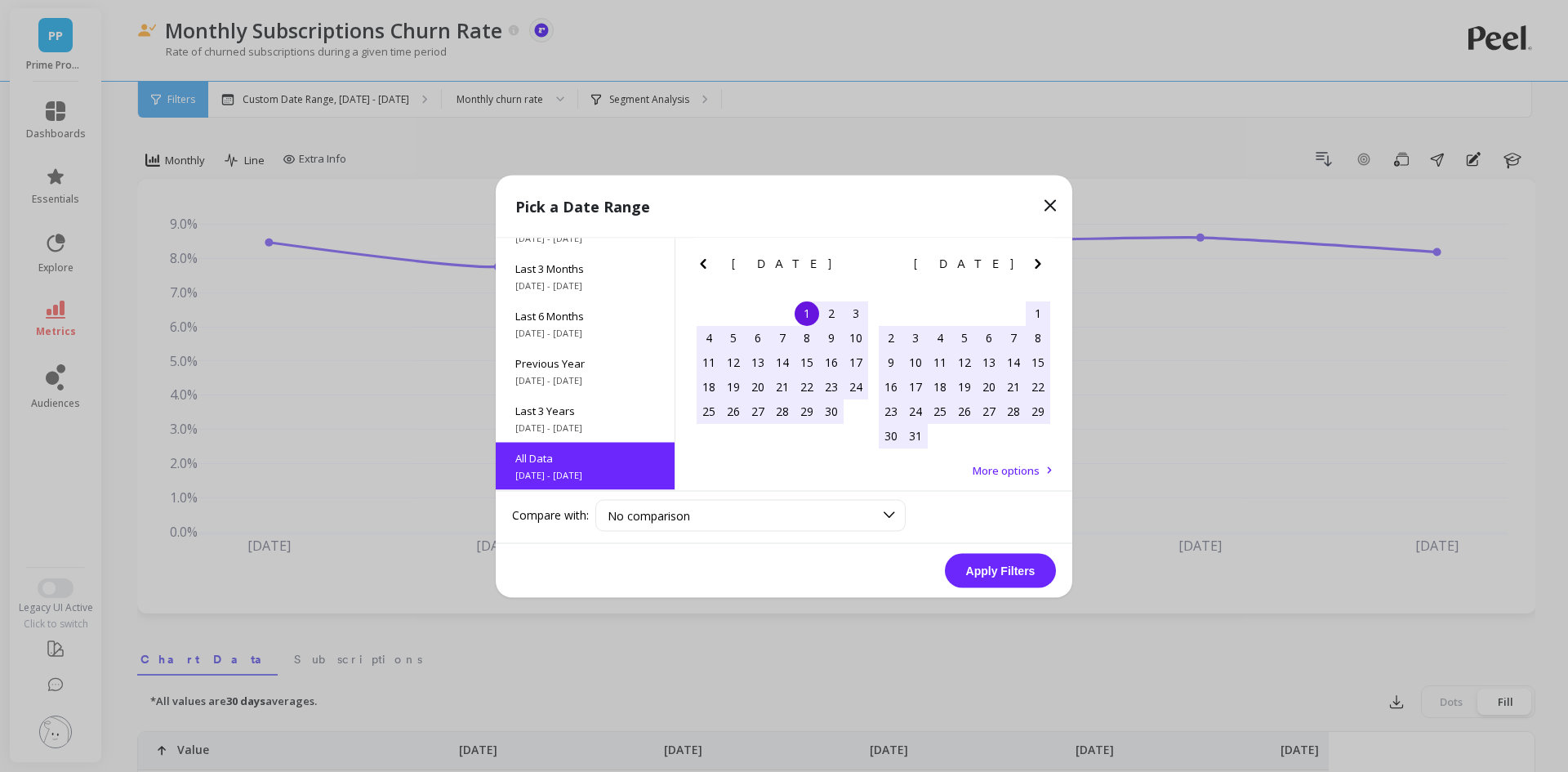
click at [1013, 580] on button "Apply Filters" at bounding box center [1000, 570] width 111 height 35
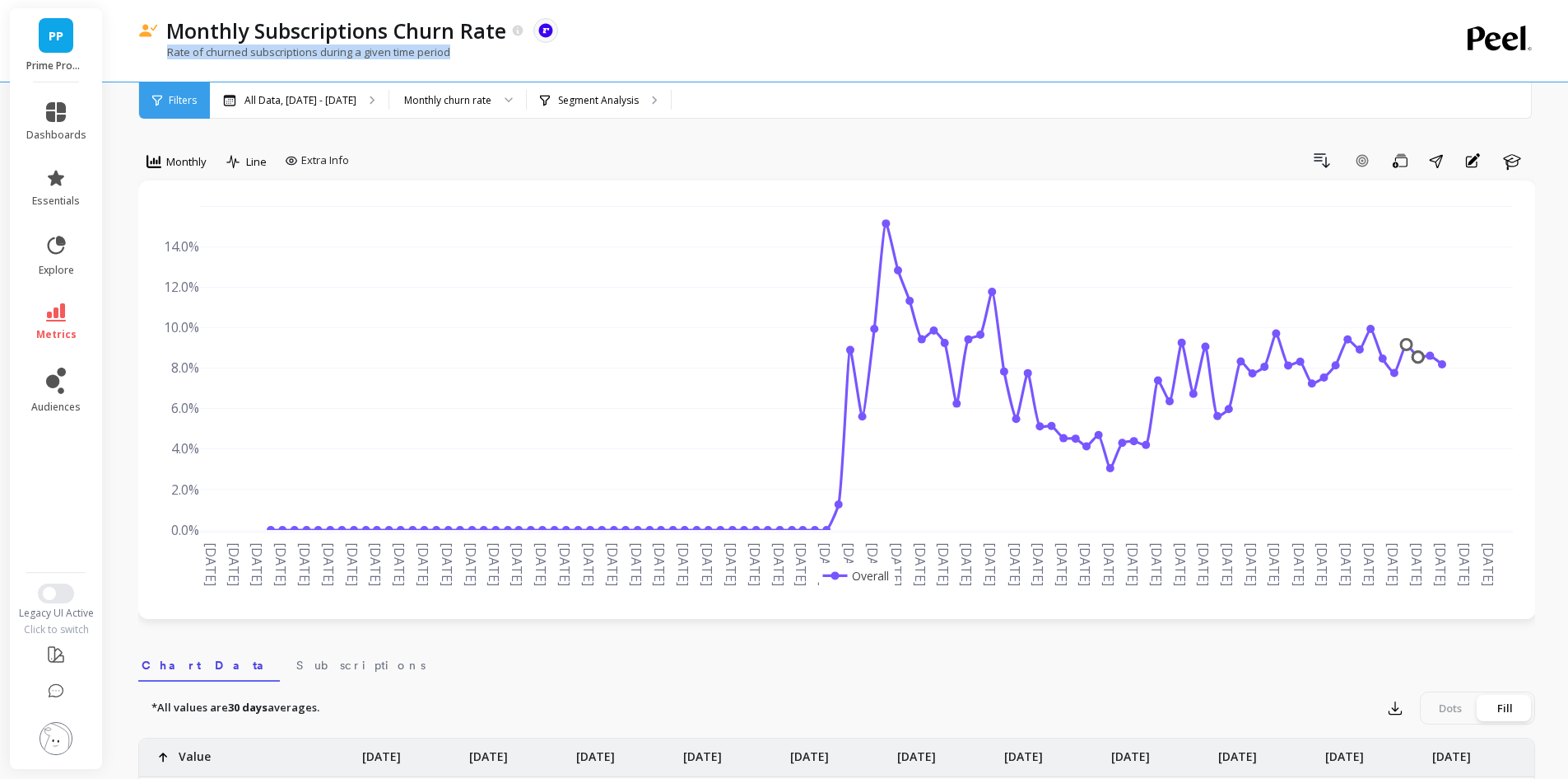
drag, startPoint x: 449, startPoint y: 54, endPoint x: 159, endPoint y: 46, distance: 290.1
click at [159, 46] on div "Rate of churned subscriptions during a given time period" at bounding box center [769, 59] width 1262 height 31
copy p "Rate of churned subscriptions during a given time period"
click at [719, 38] on div "Monthly Subscriptions Churn Rate The data you are viewing comes from: ReCharge …" at bounding box center [779, 30] width 1242 height 28
click at [1504, 154] on icon "button" at bounding box center [1512, 161] width 20 height 20
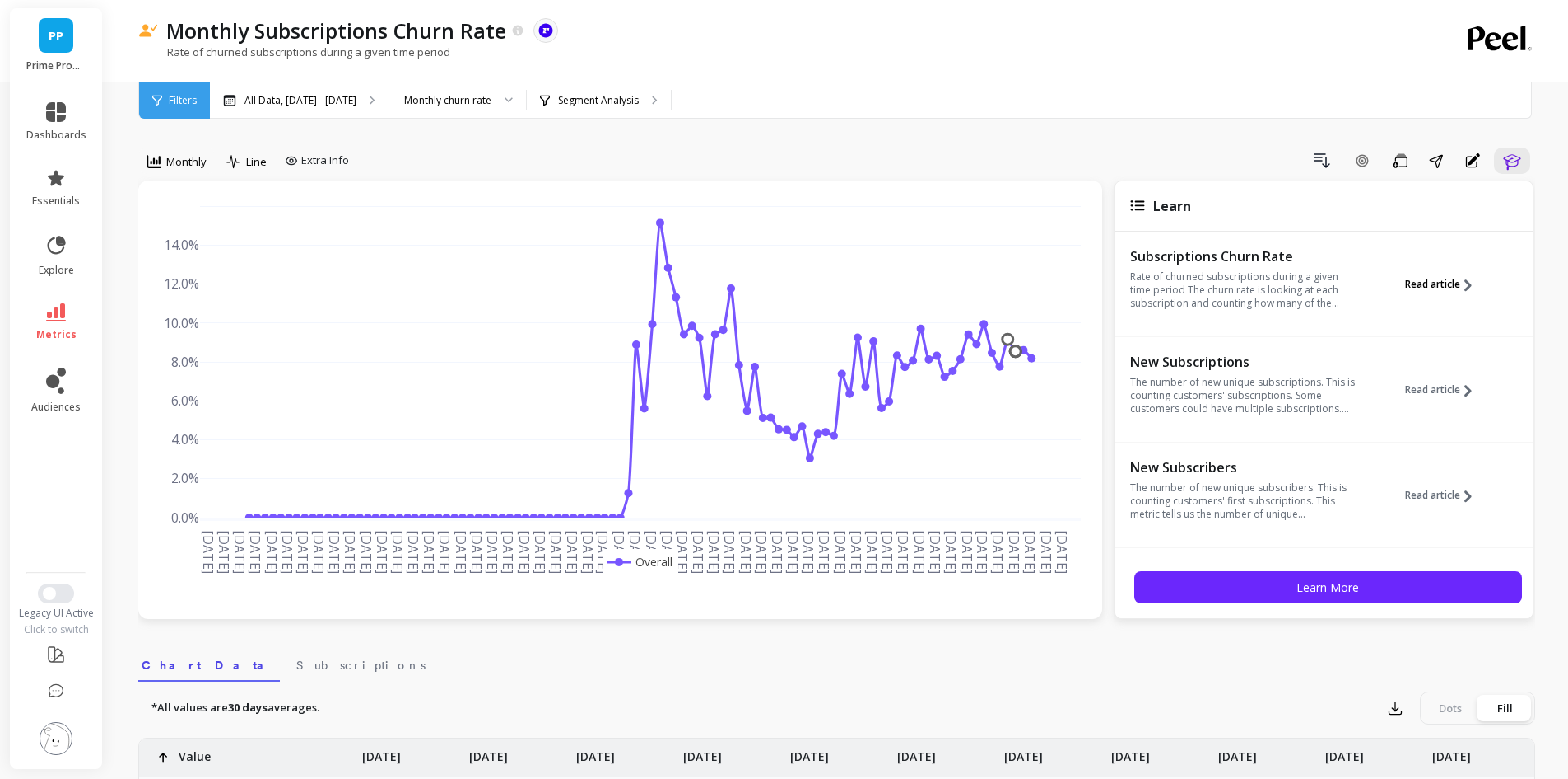
click at [1432, 288] on span "Read article" at bounding box center [1432, 284] width 55 height 13
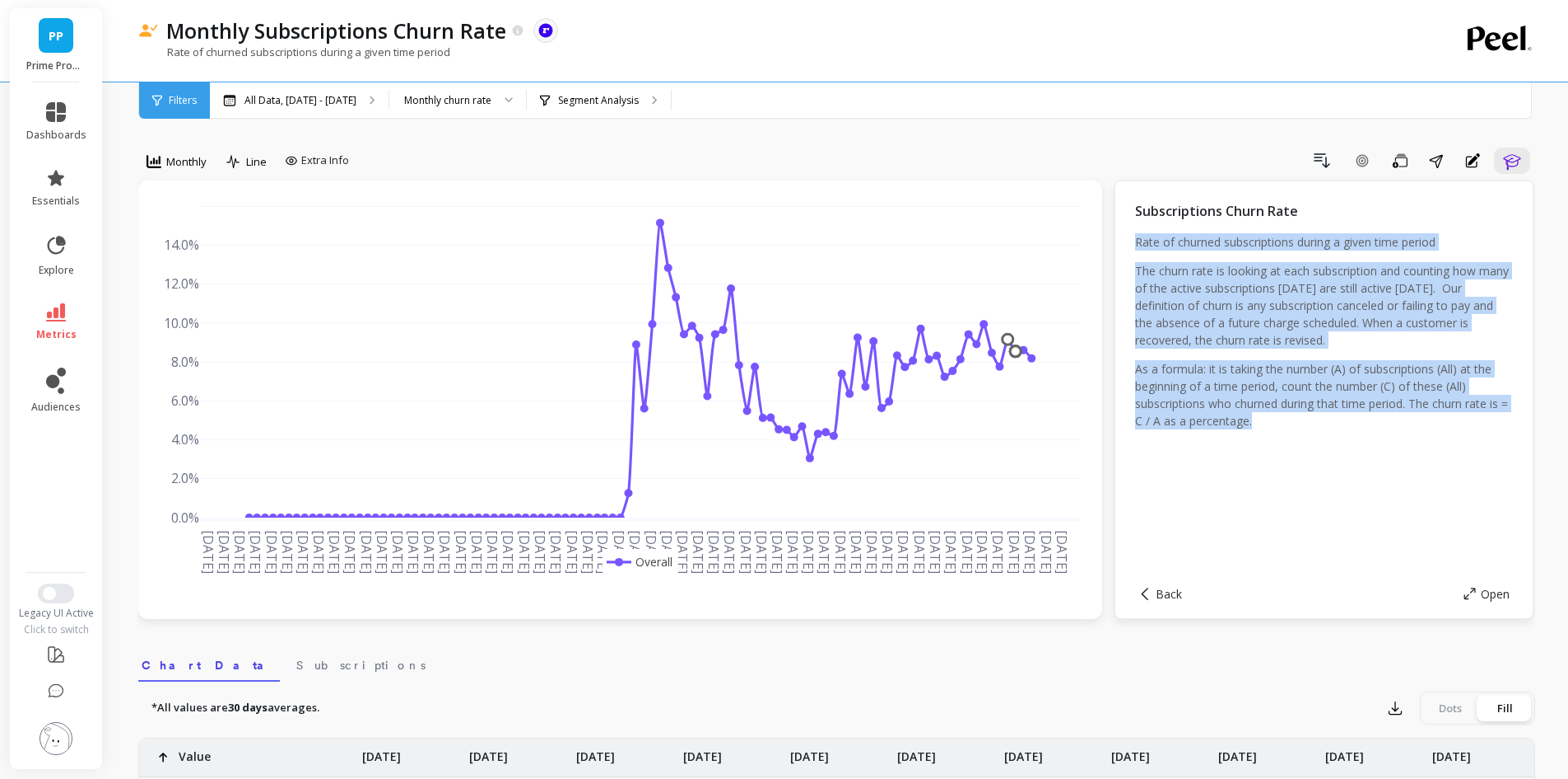
drag, startPoint x: 1295, startPoint y: 421, endPoint x: 1136, endPoint y: 242, distance: 239.4
click at [1136, 242] on div "Rate of churned subscriptions during a given time period The churn rate is look…" at bounding box center [1324, 337] width 378 height 208
copy div "Rate of churned subscriptions during a given time period The churn rate is look…"
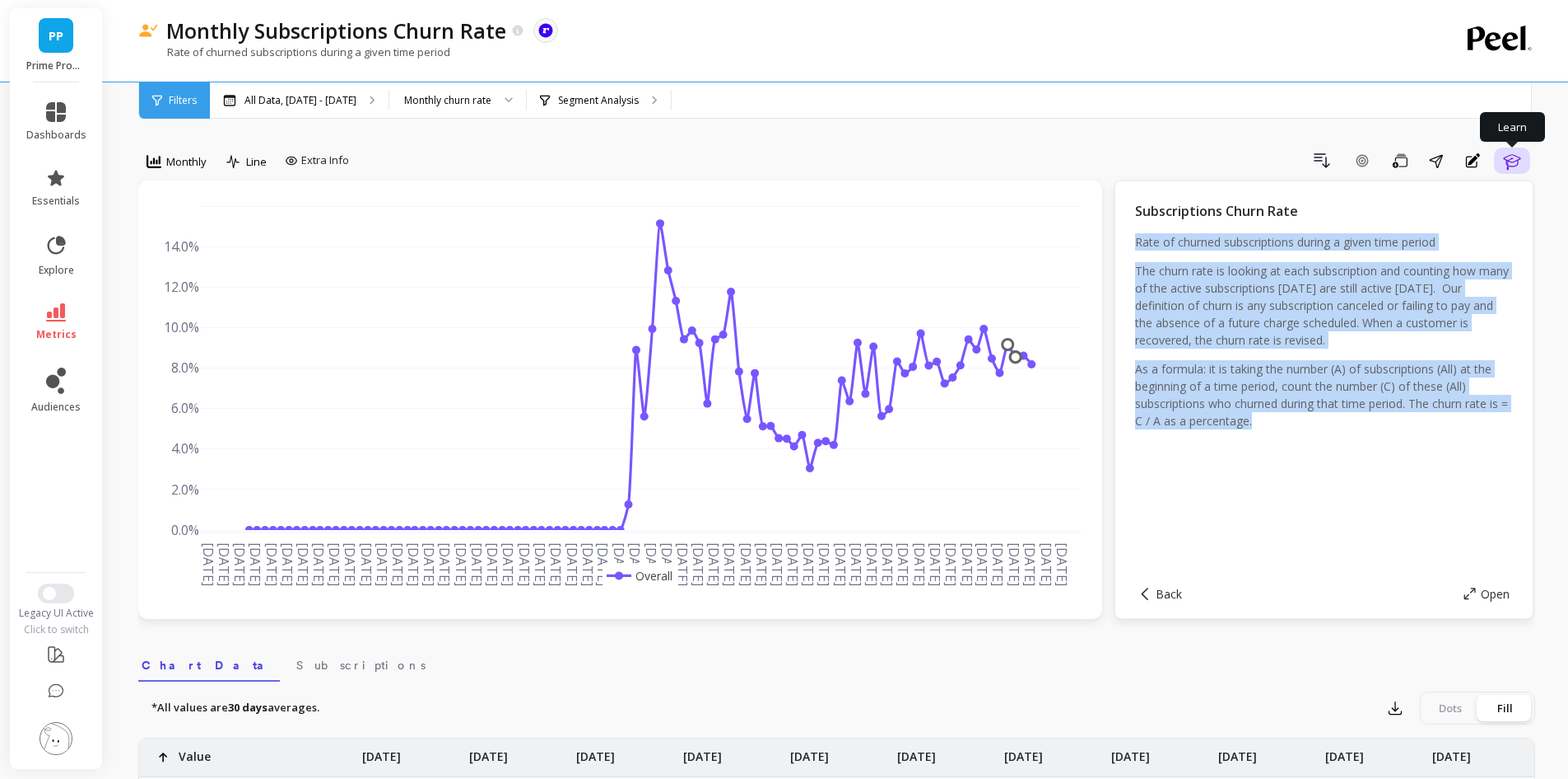
click at [1509, 161] on icon "button" at bounding box center [1511, 162] width 17 height 16
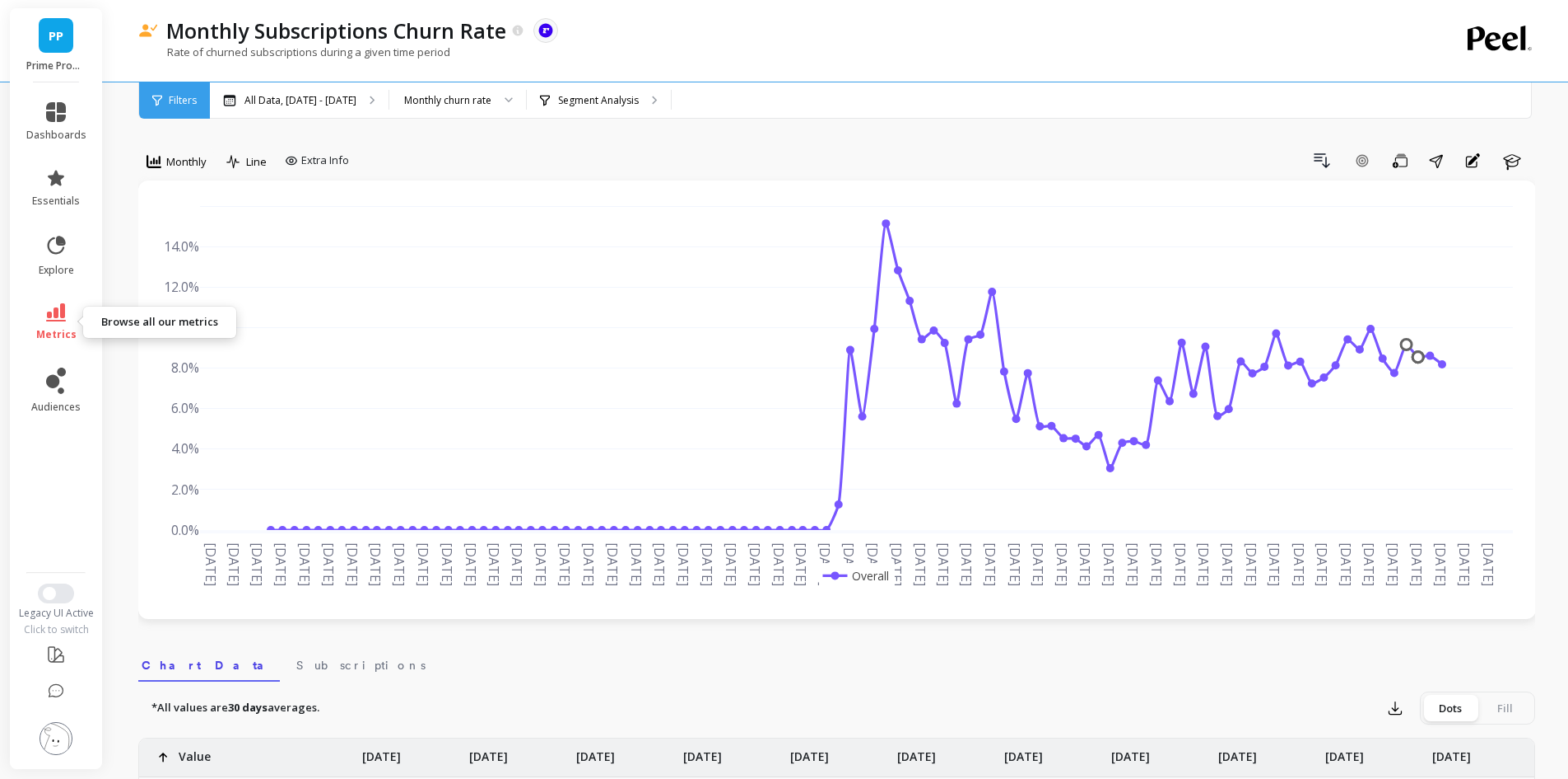
click at [54, 316] on icon at bounding box center [56, 312] width 20 height 18
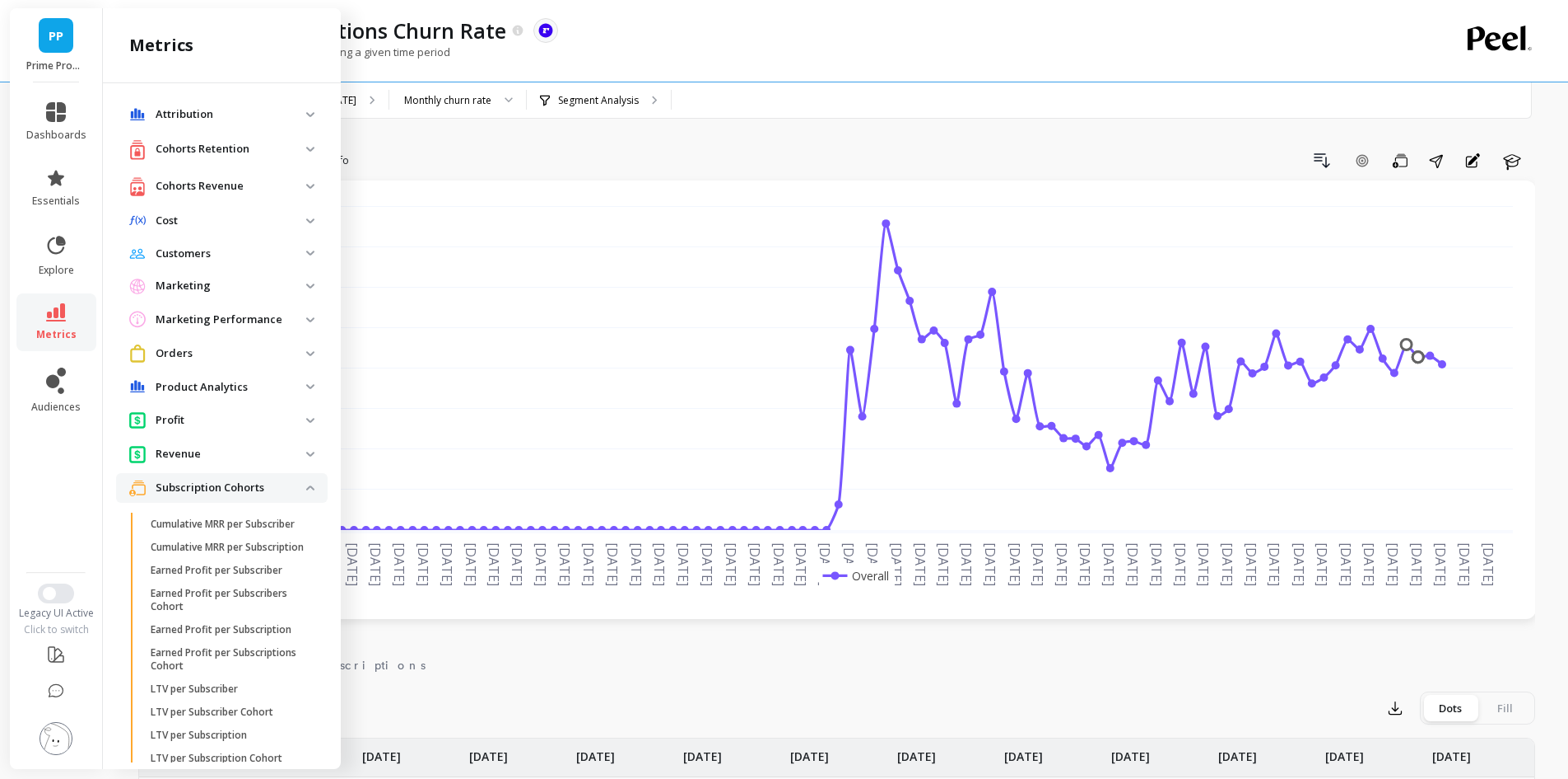
scroll to position [857, 0]
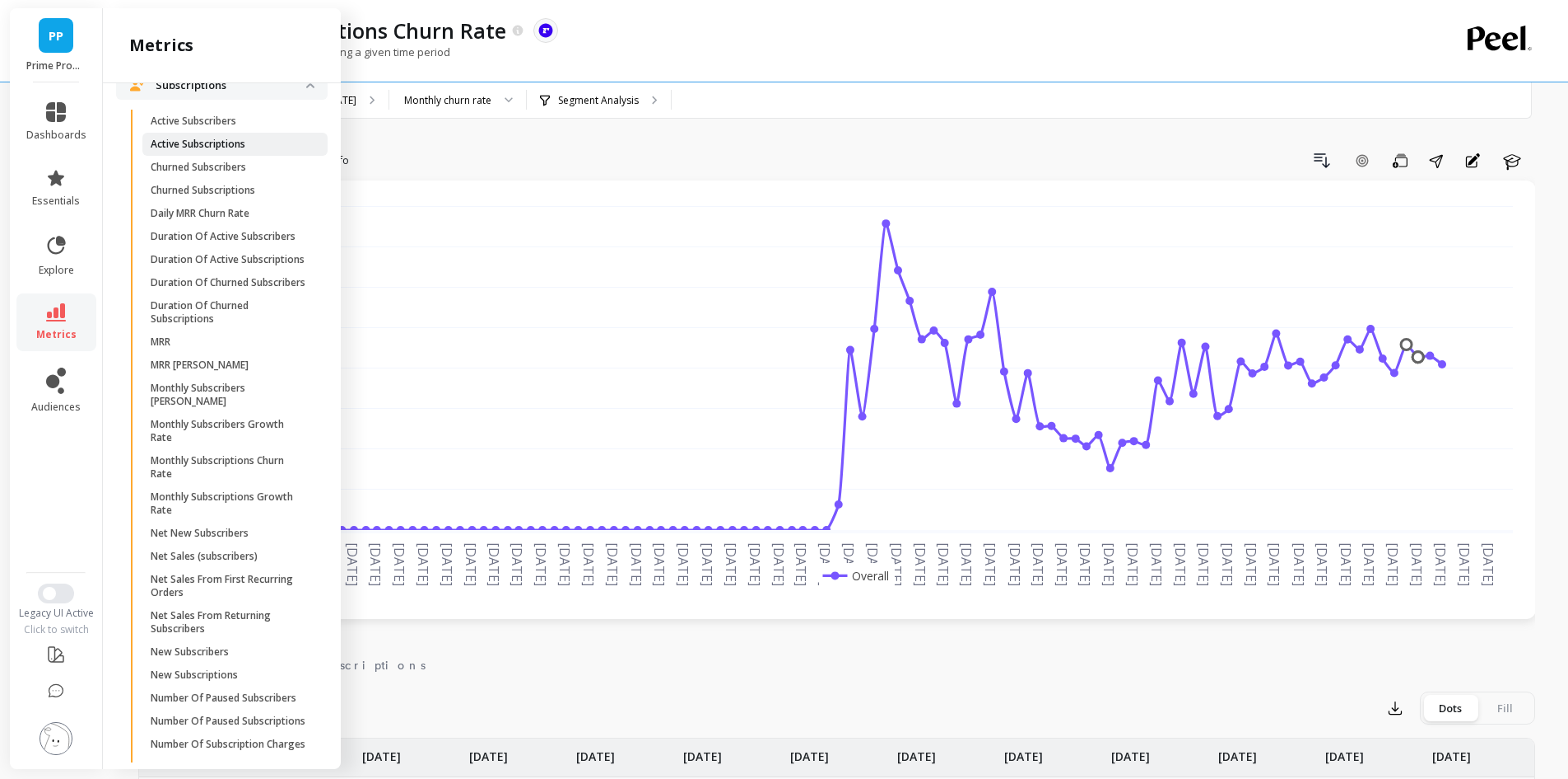
click at [239, 151] on p "Active Subscriptions" at bounding box center [198, 144] width 95 height 13
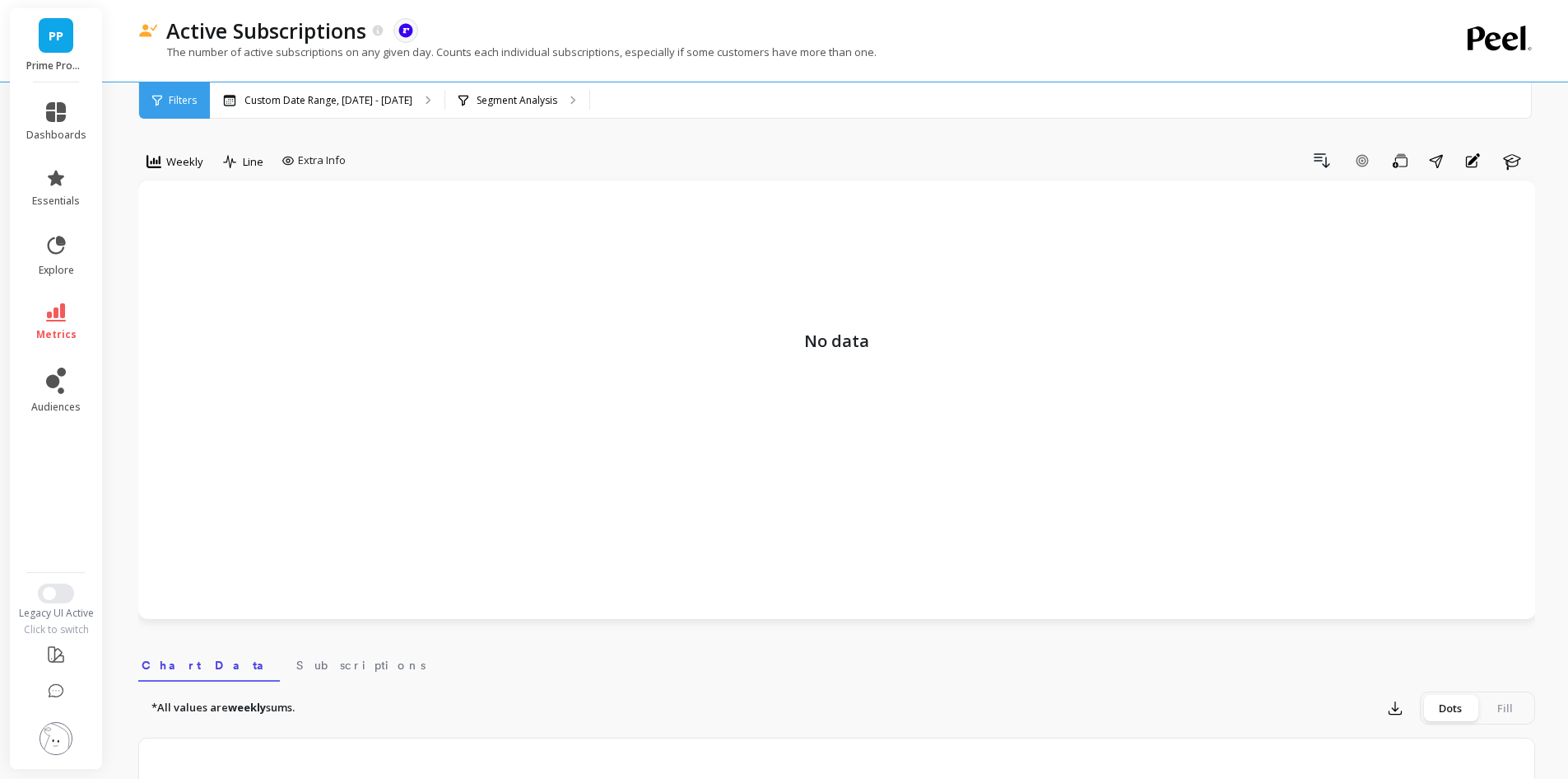
click at [189, 157] on span "Weekly" at bounding box center [184, 162] width 37 height 16
click at [179, 292] on div "Monthly" at bounding box center [199, 293] width 94 height 16
click at [302, 94] on p "Custom Date Range, [DATE] - [DATE]" at bounding box center [329, 100] width 168 height 13
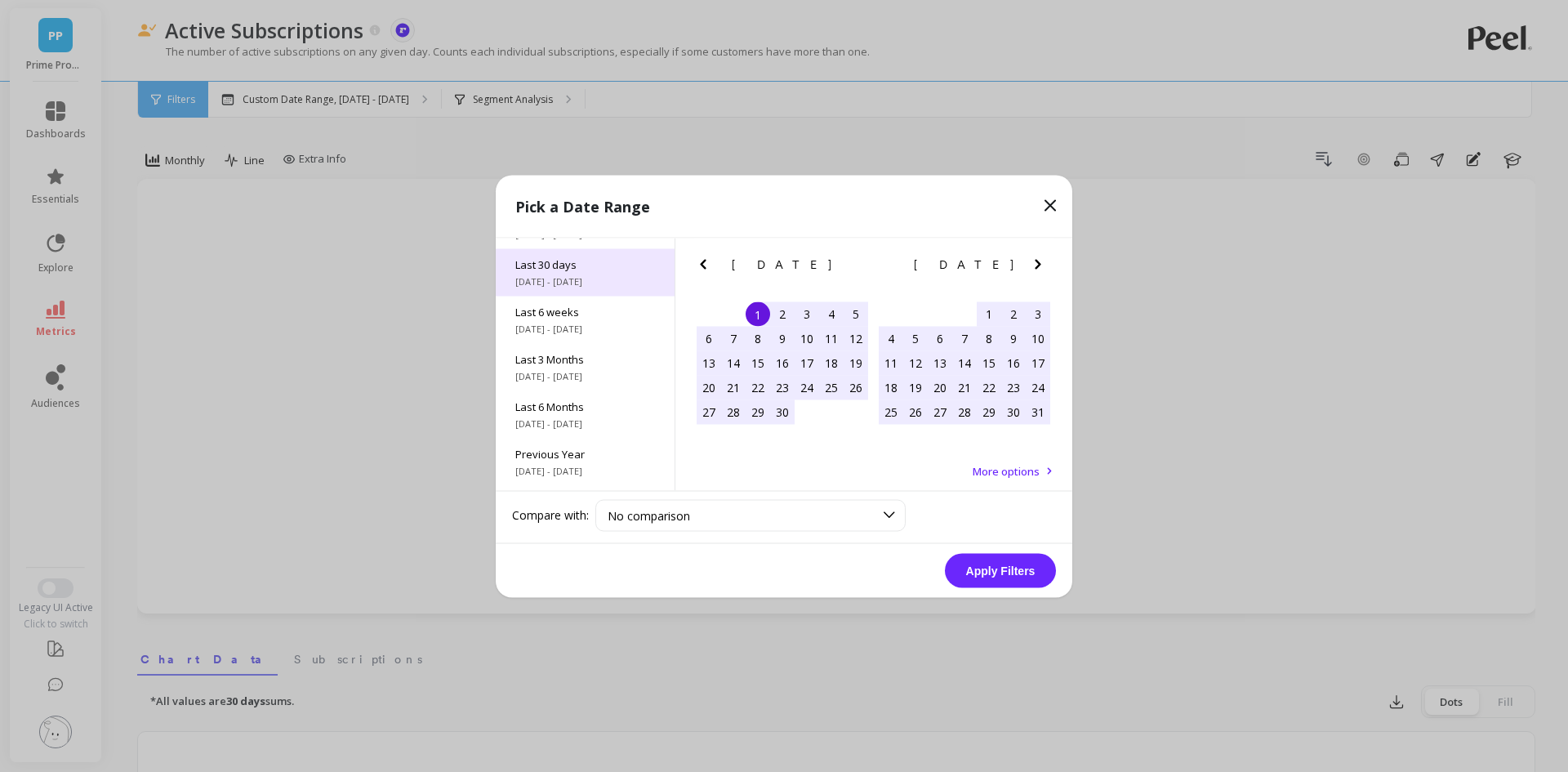
scroll to position [221, 0]
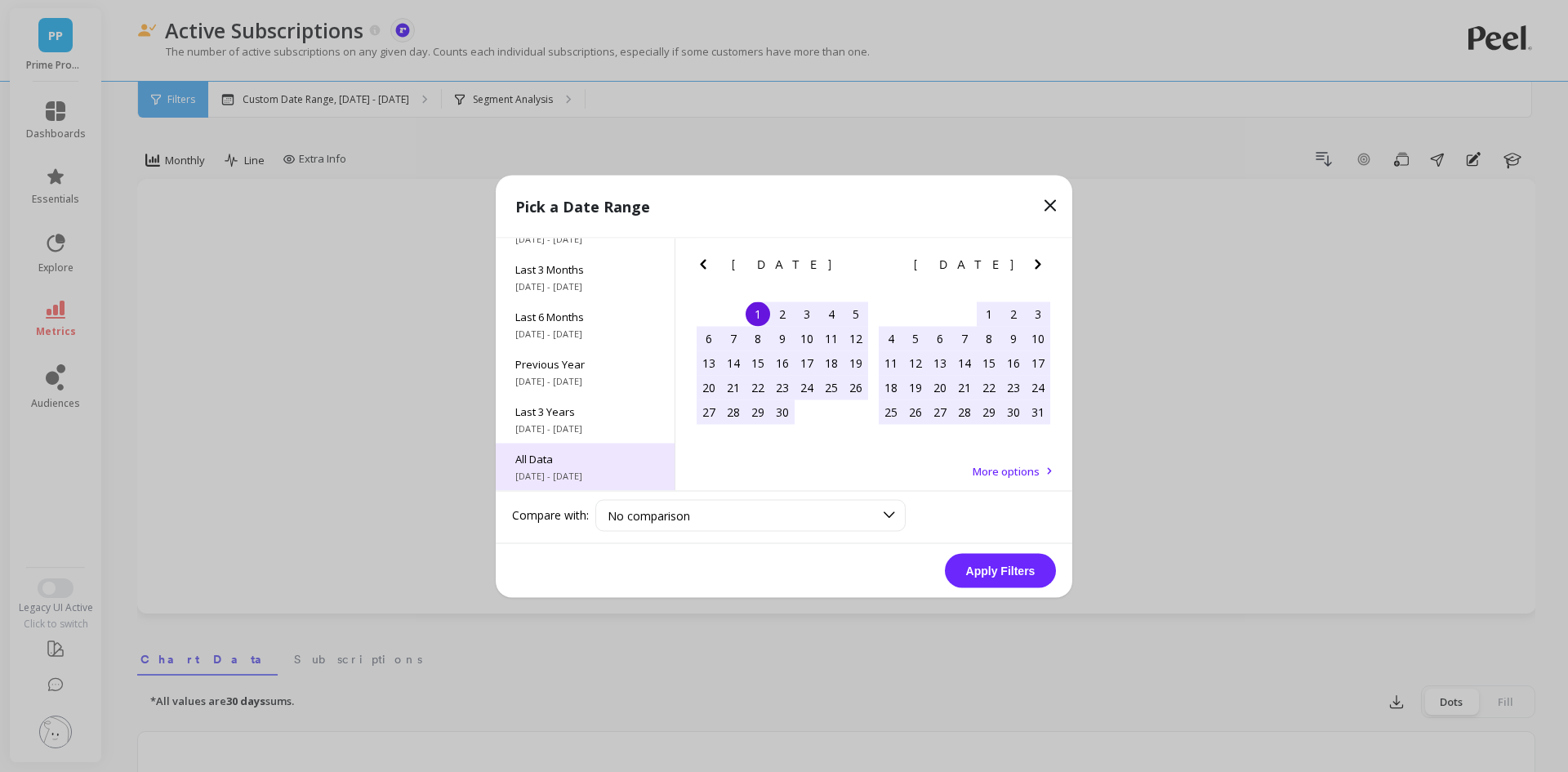
click at [561, 443] on div "All Data [DATE] - [DATE]" at bounding box center [585, 467] width 178 height 48
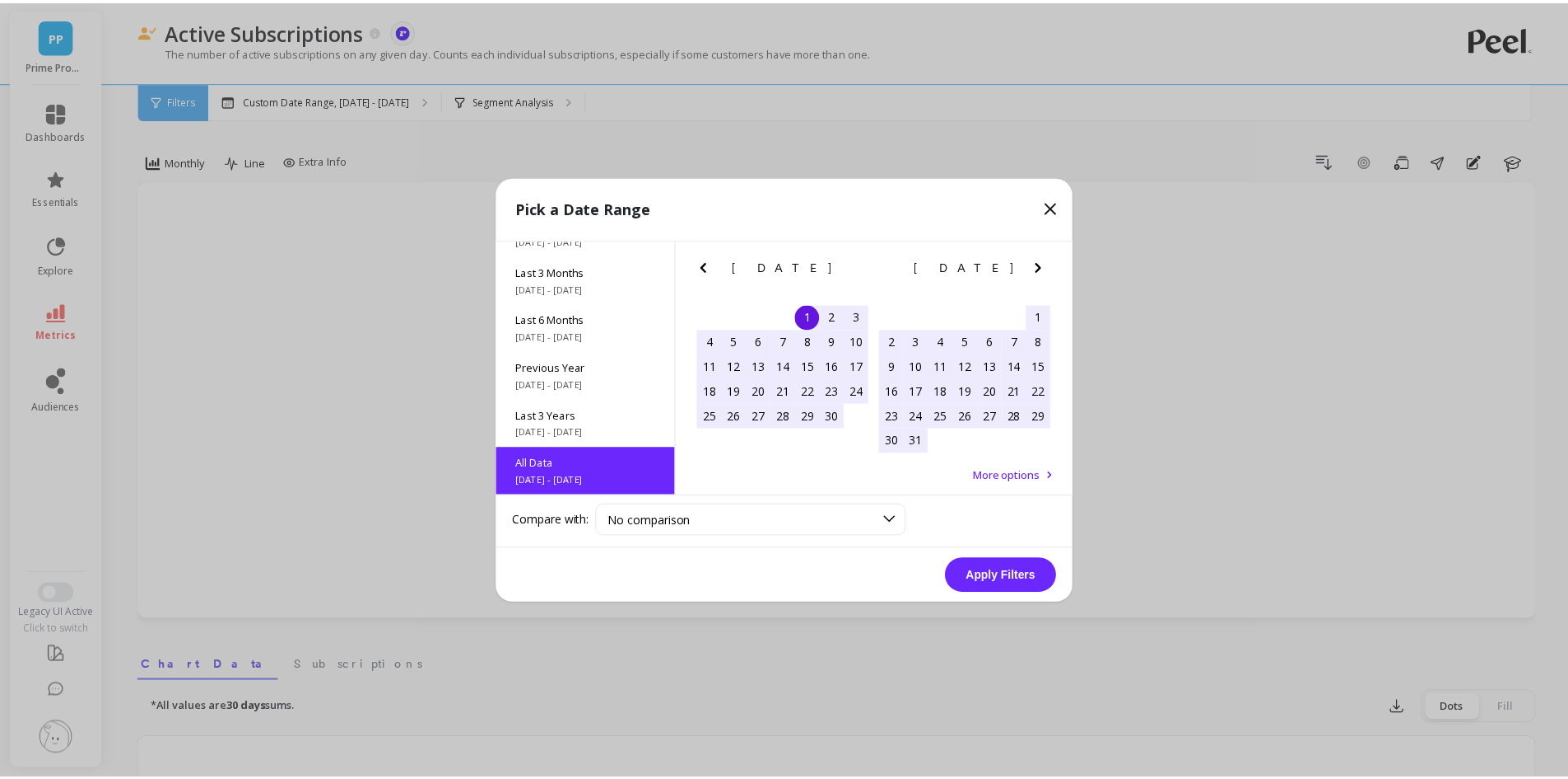
scroll to position [1, 0]
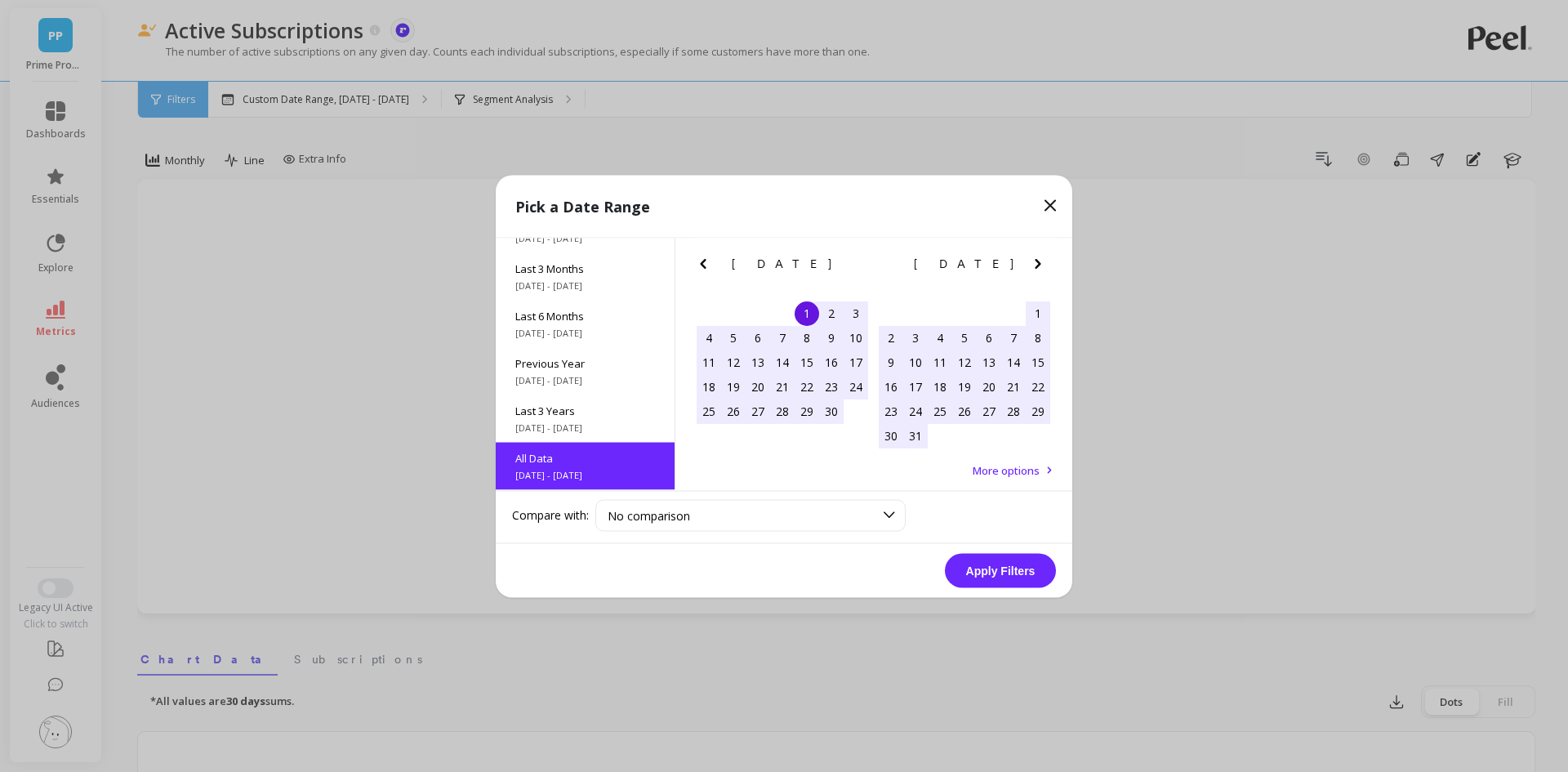
click at [1025, 575] on button "Apply Filters" at bounding box center [1000, 570] width 111 height 35
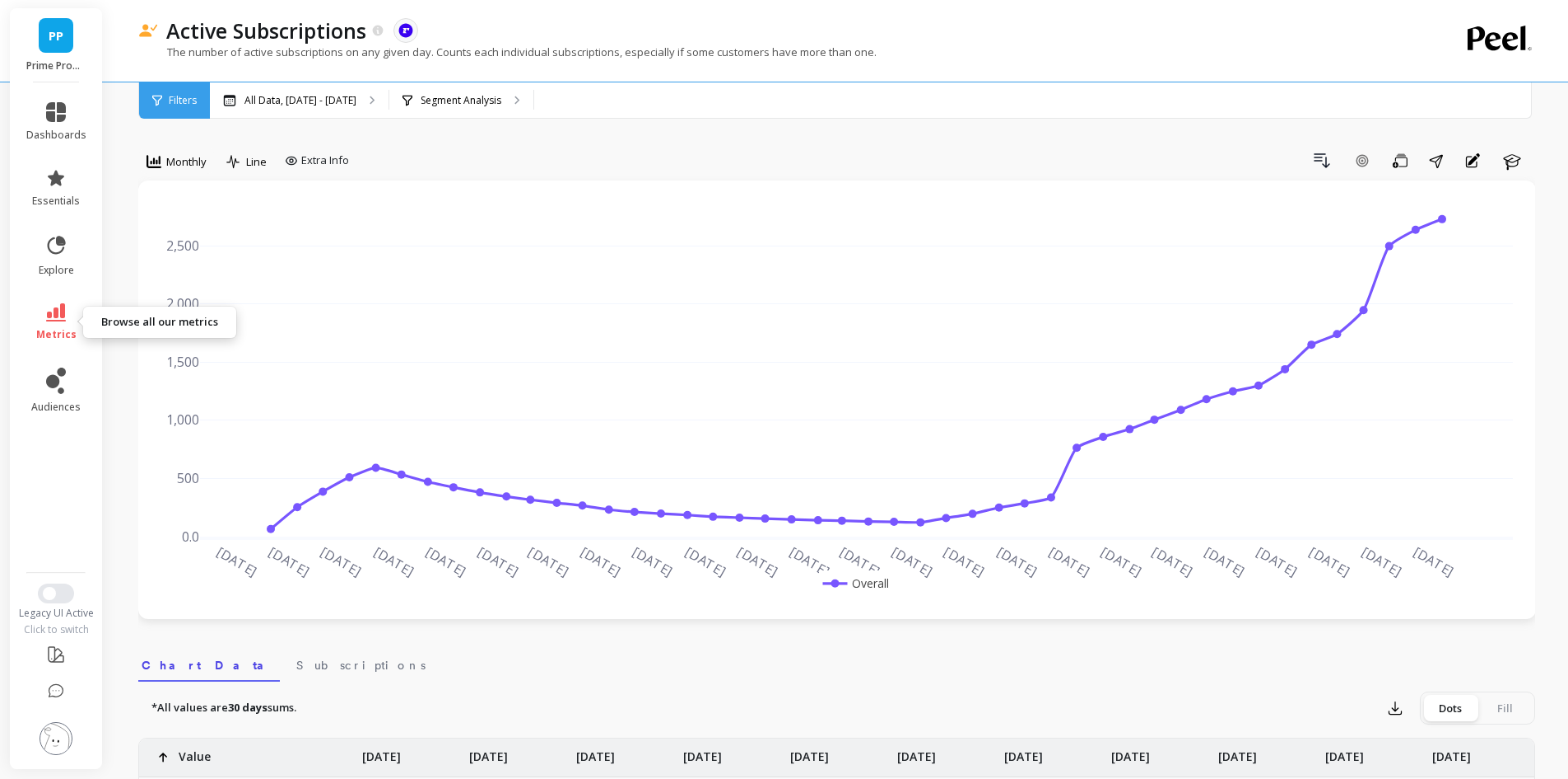
click at [54, 314] on icon at bounding box center [56, 312] width 20 height 18
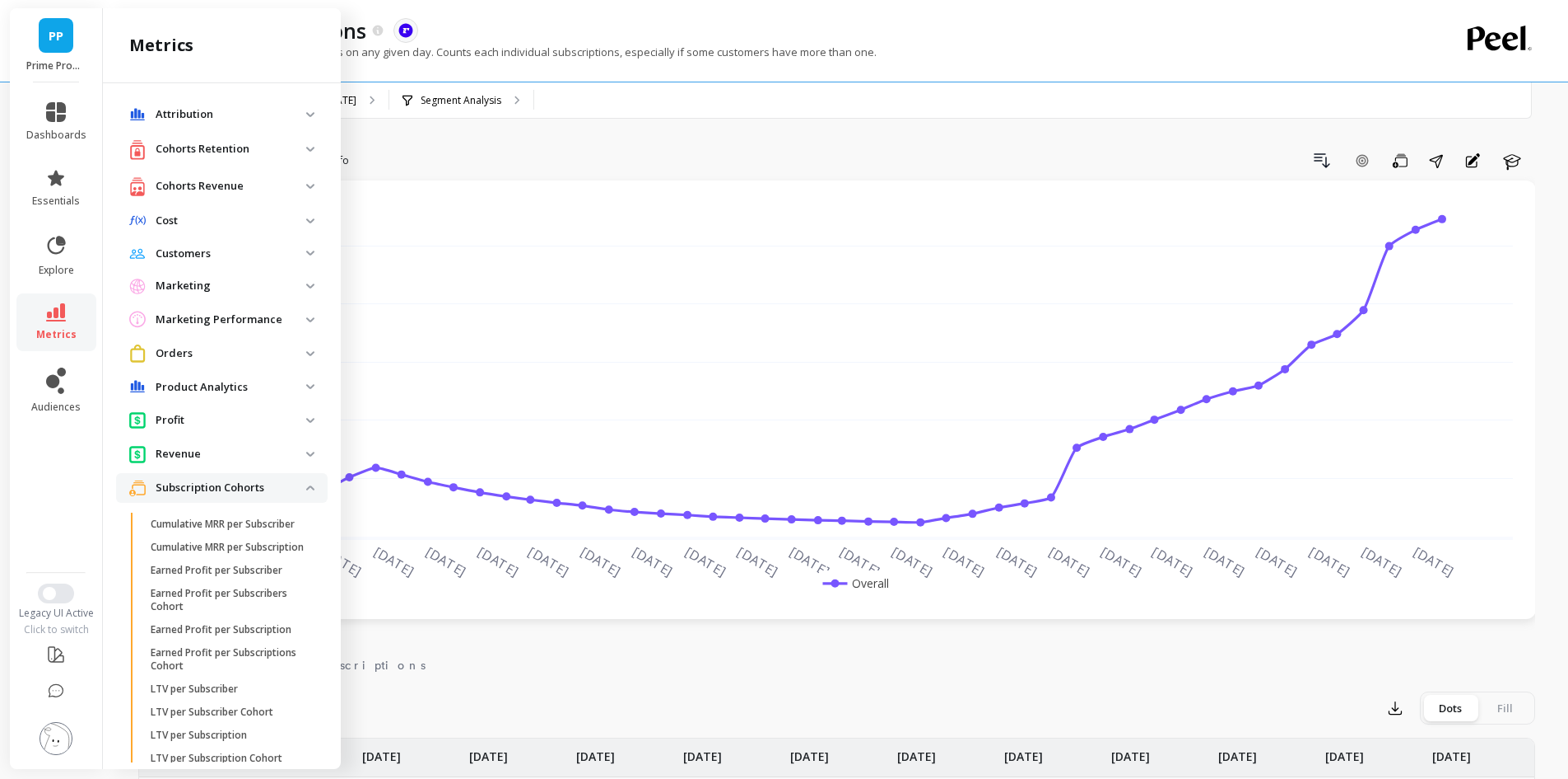
scroll to position [857, 0]
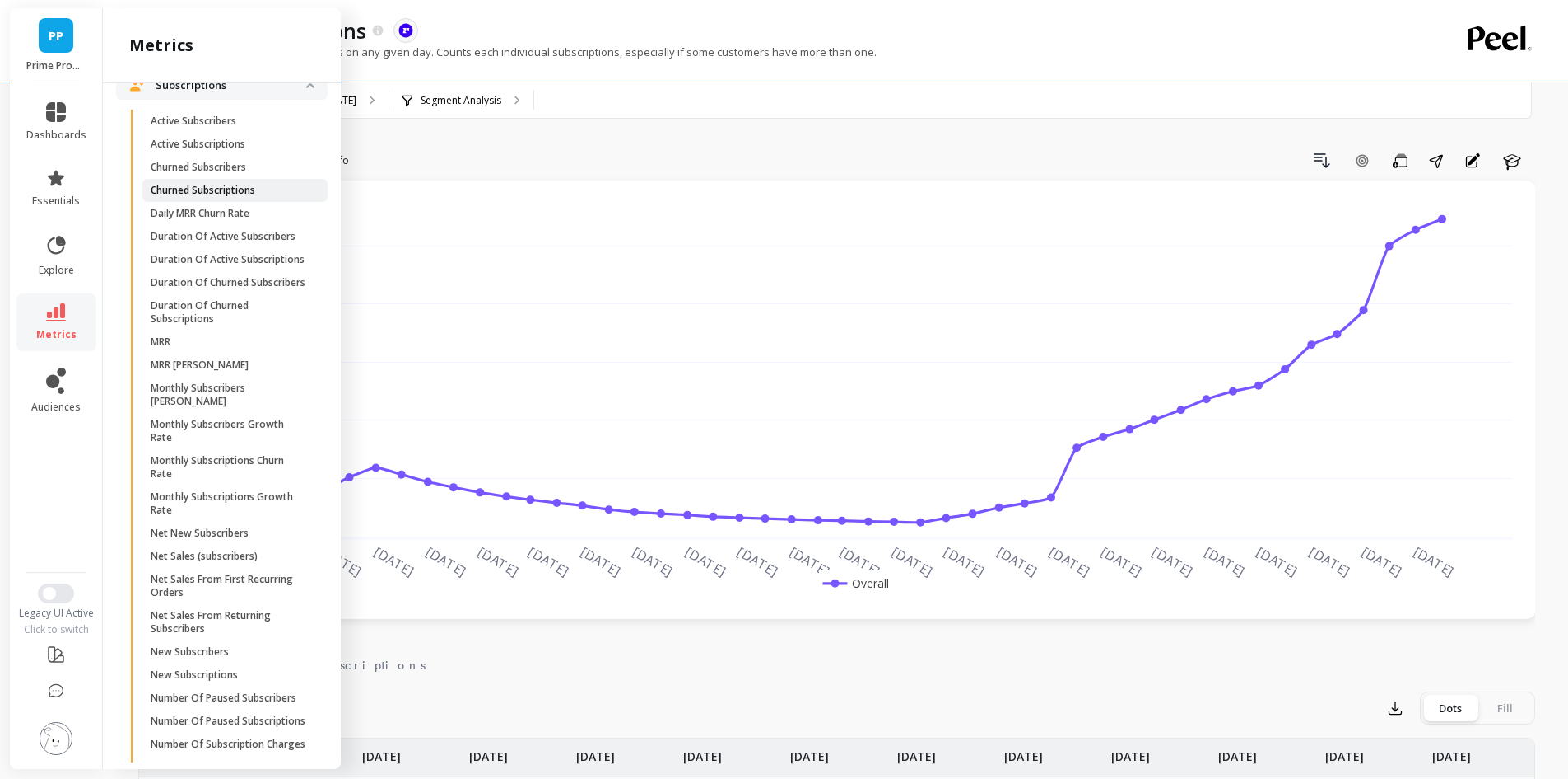
click at [228, 202] on link "Churned Subscriptions" at bounding box center [235, 190] width 185 height 23
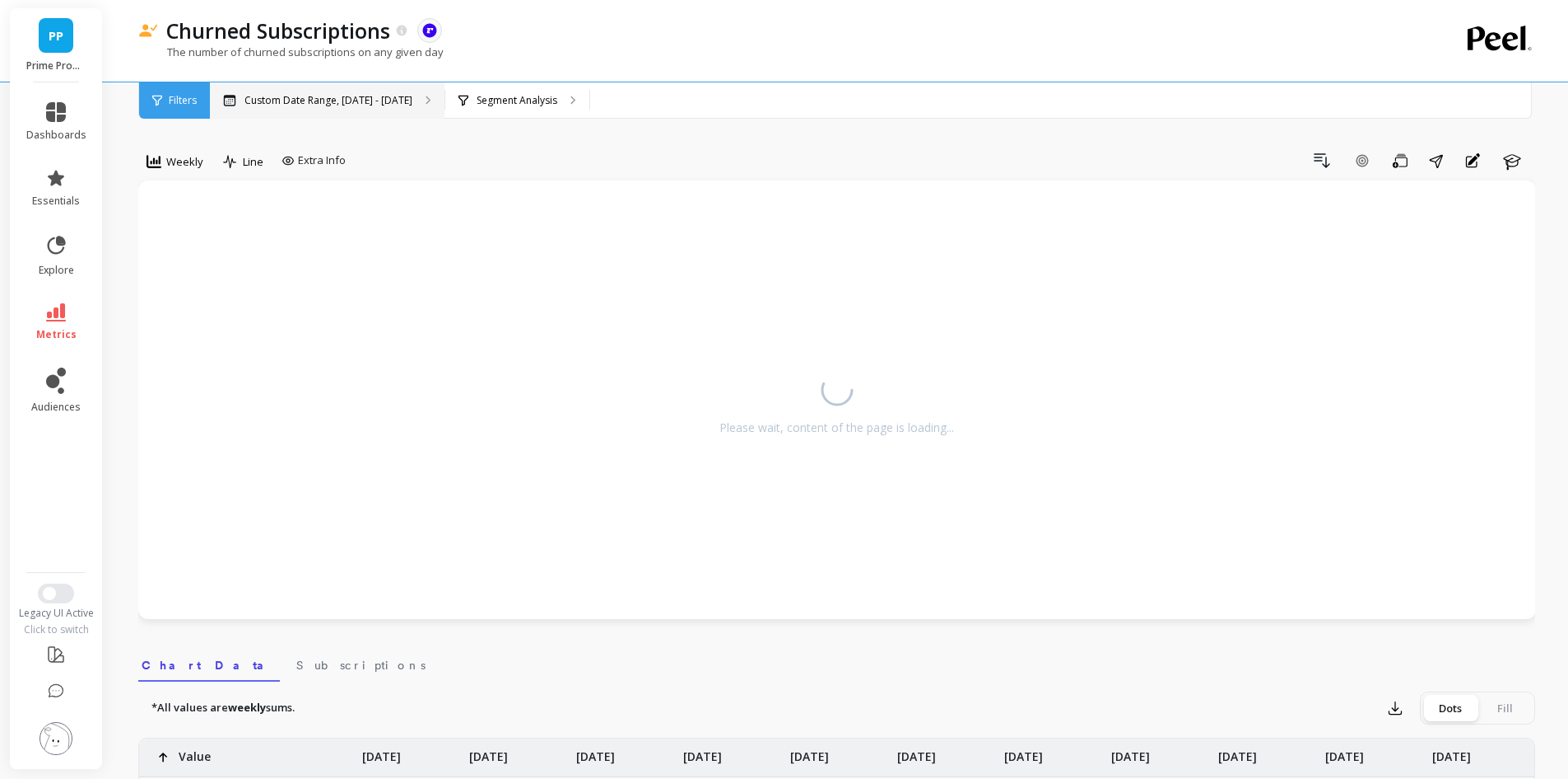
click at [304, 94] on p "Custom Date Range, [DATE] - [DATE]" at bounding box center [329, 100] width 168 height 13
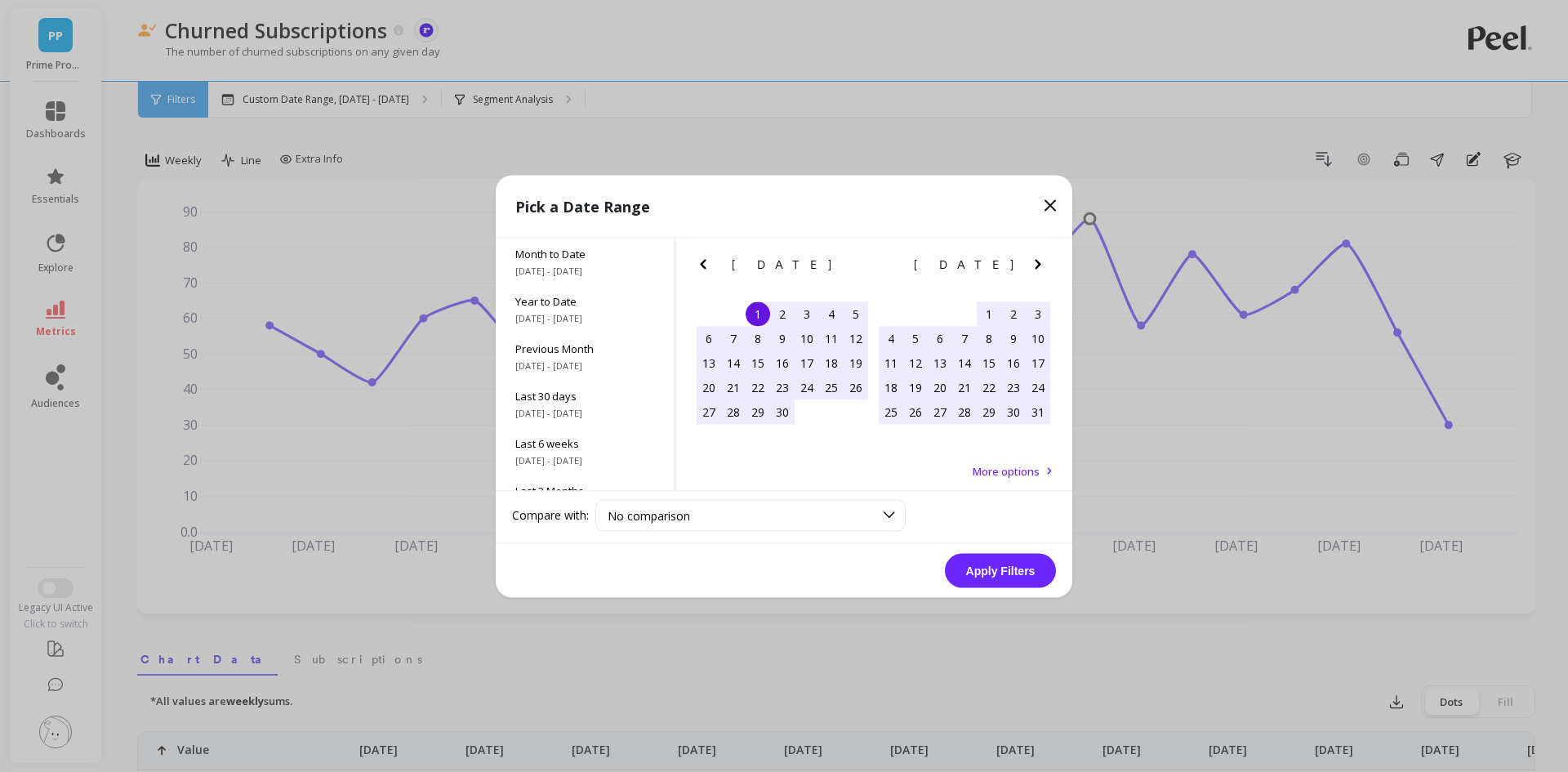
click at [1051, 206] on icon at bounding box center [1050, 205] width 10 height 10
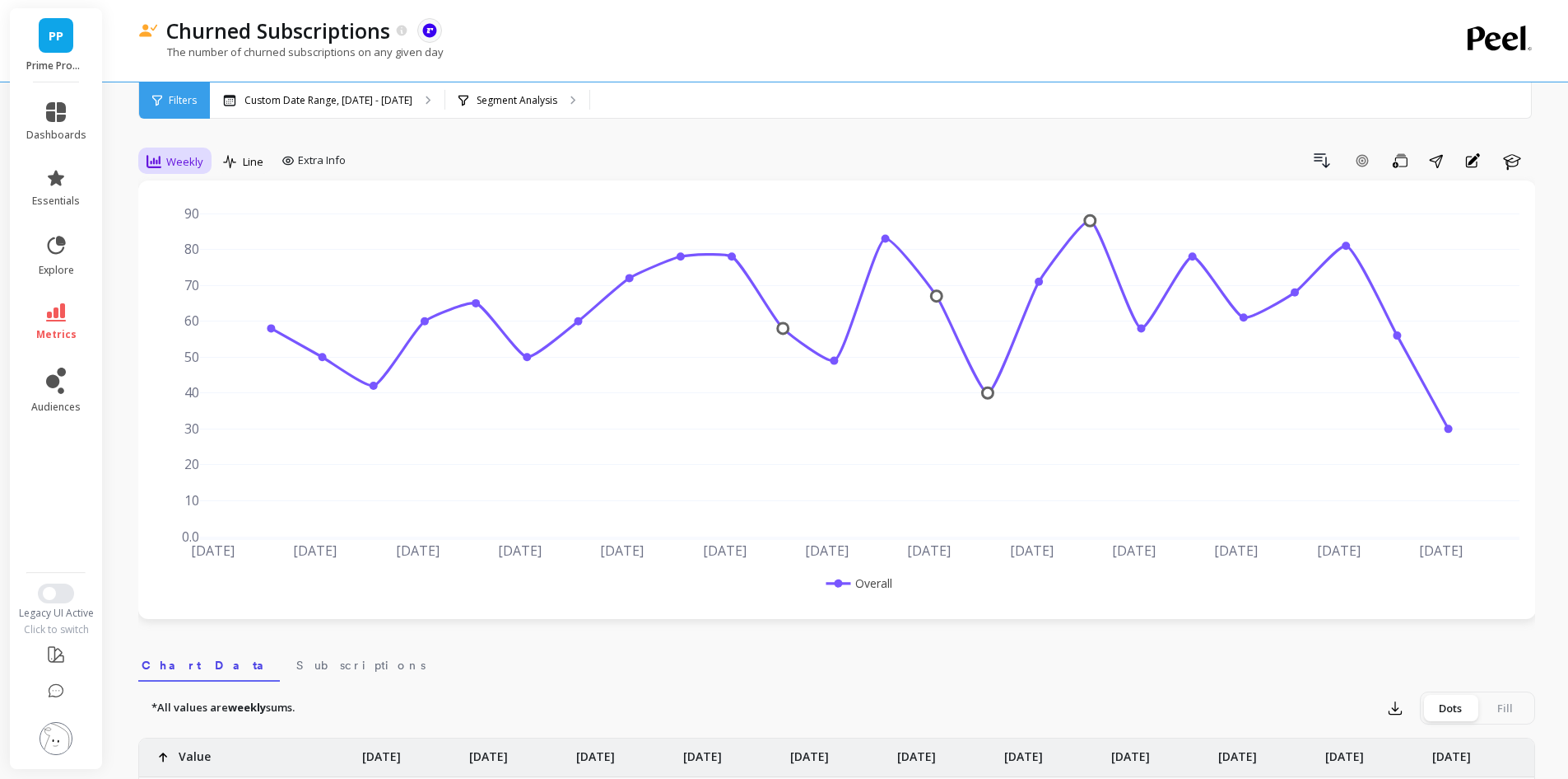
click at [177, 154] on span "Weekly" at bounding box center [184, 162] width 37 height 16
click at [190, 287] on div "Monthly" at bounding box center [199, 293] width 94 height 16
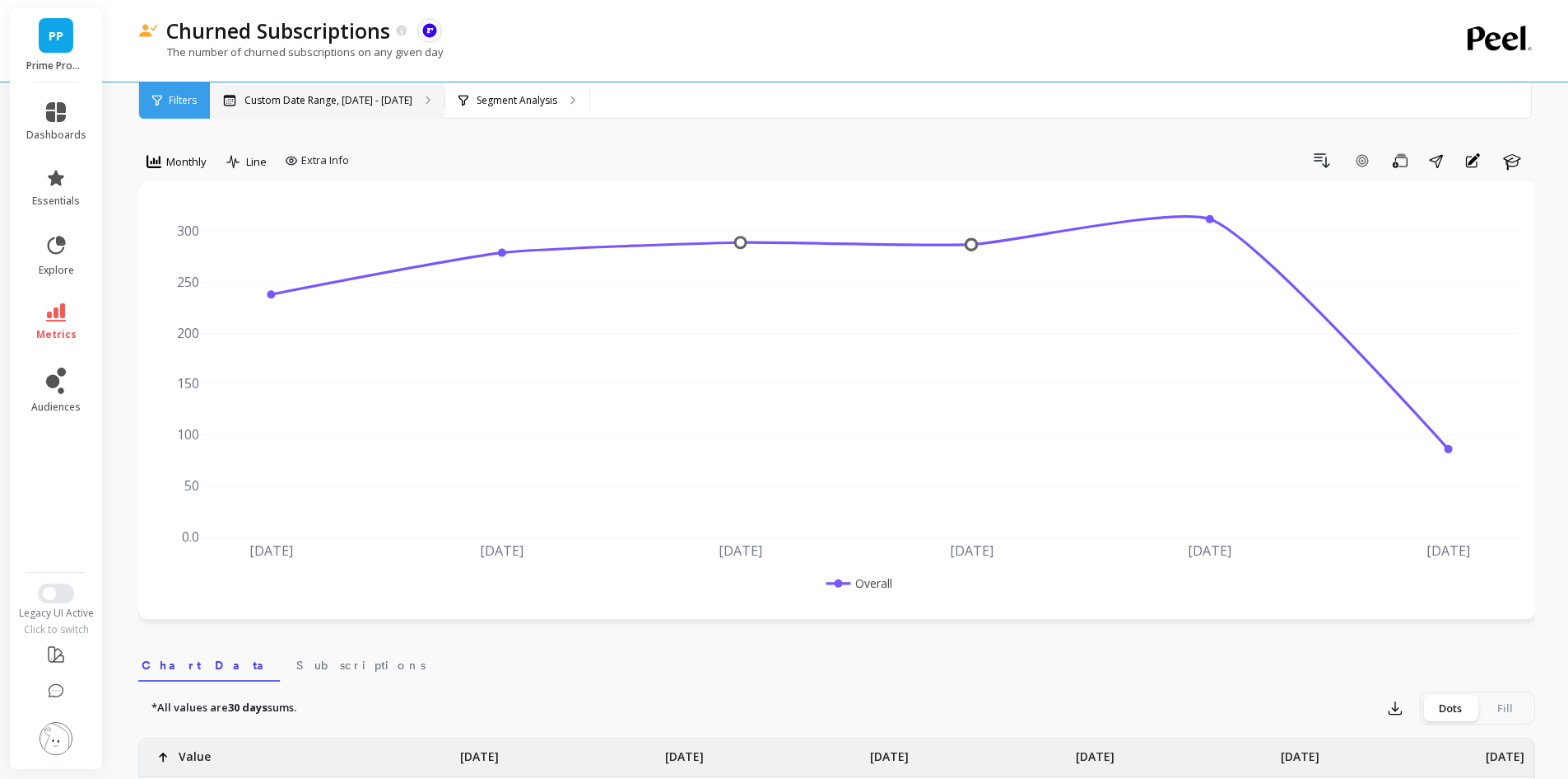
click at [344, 110] on div "Custom Date Range, [DATE] - [DATE]" at bounding box center [327, 100] width 235 height 36
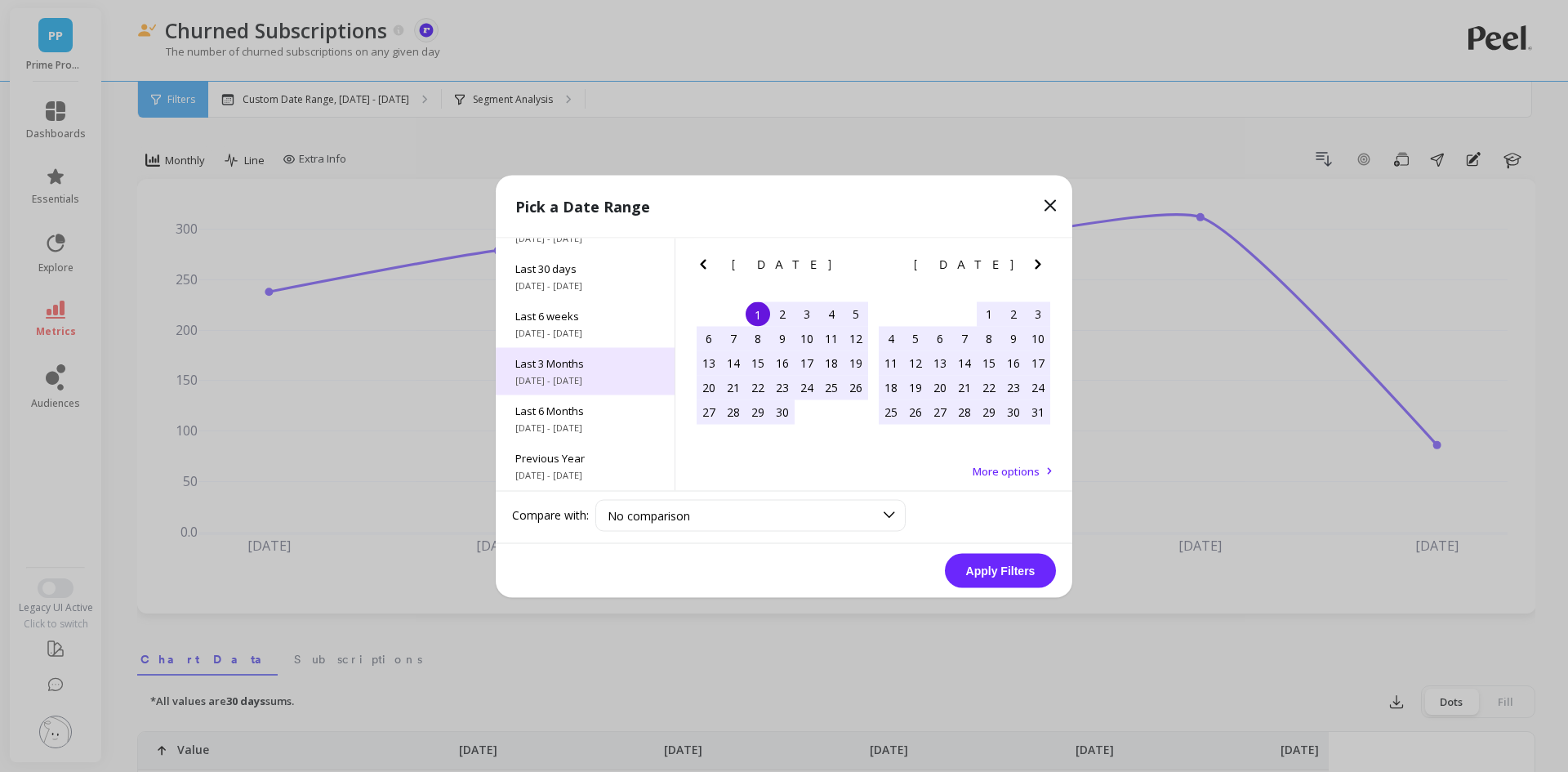
scroll to position [221, 0]
click at [585, 467] on div "All Data [DATE] - [DATE]" at bounding box center [585, 467] width 178 height 48
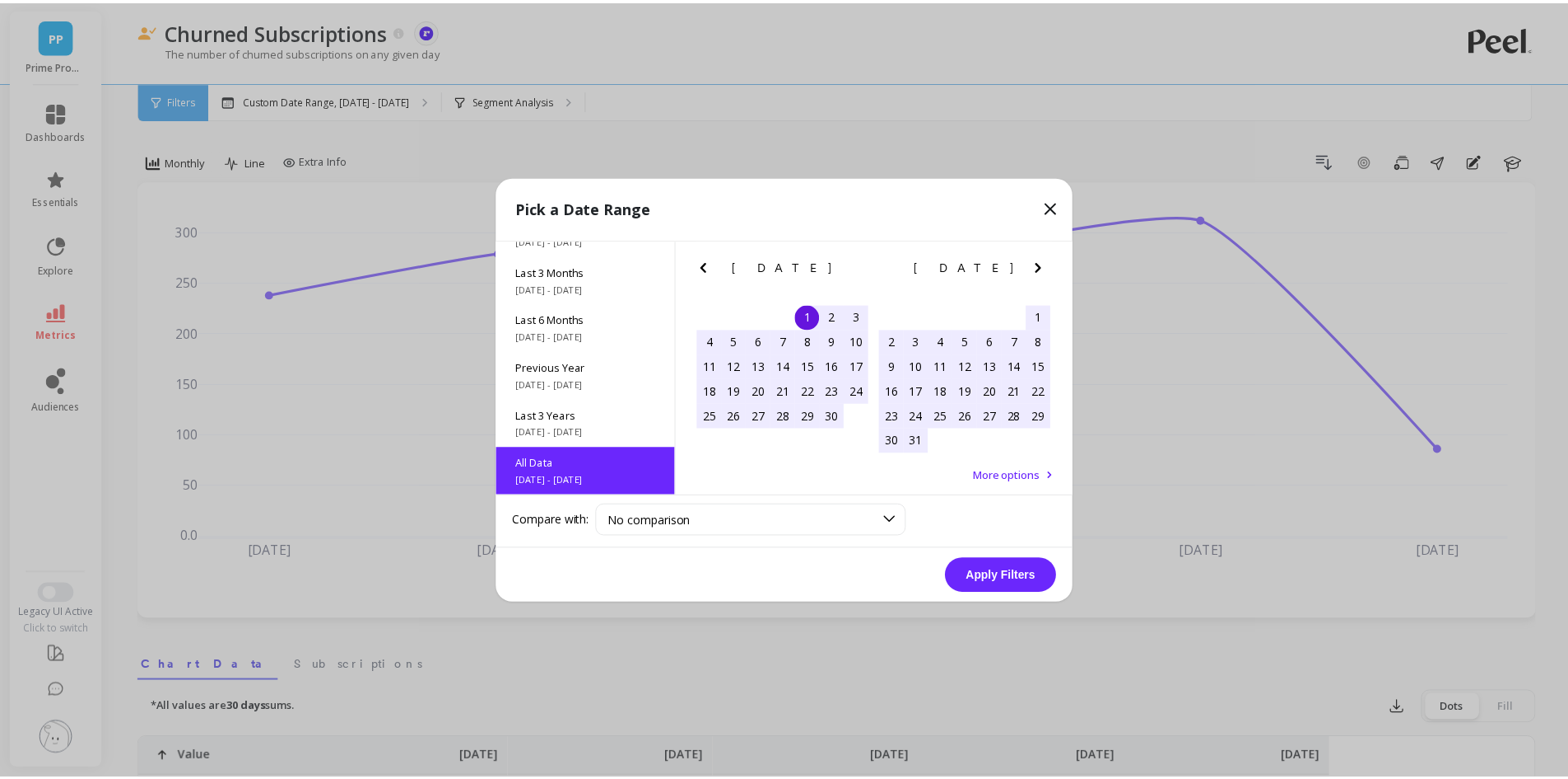
scroll to position [1, 0]
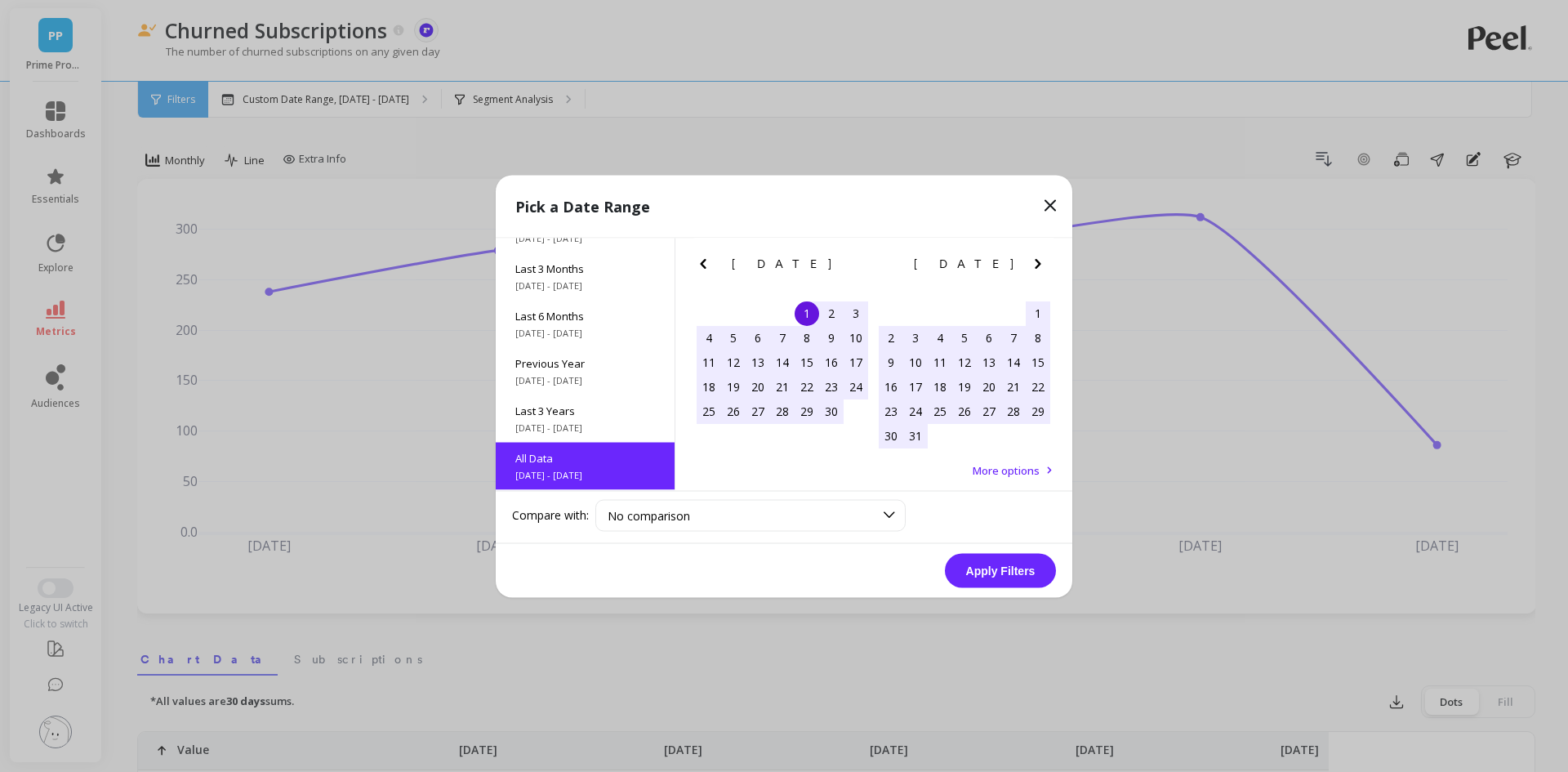
click at [1023, 569] on button "Apply Filters" at bounding box center [1000, 570] width 111 height 35
